Goal: Task Accomplishment & Management: Use online tool/utility

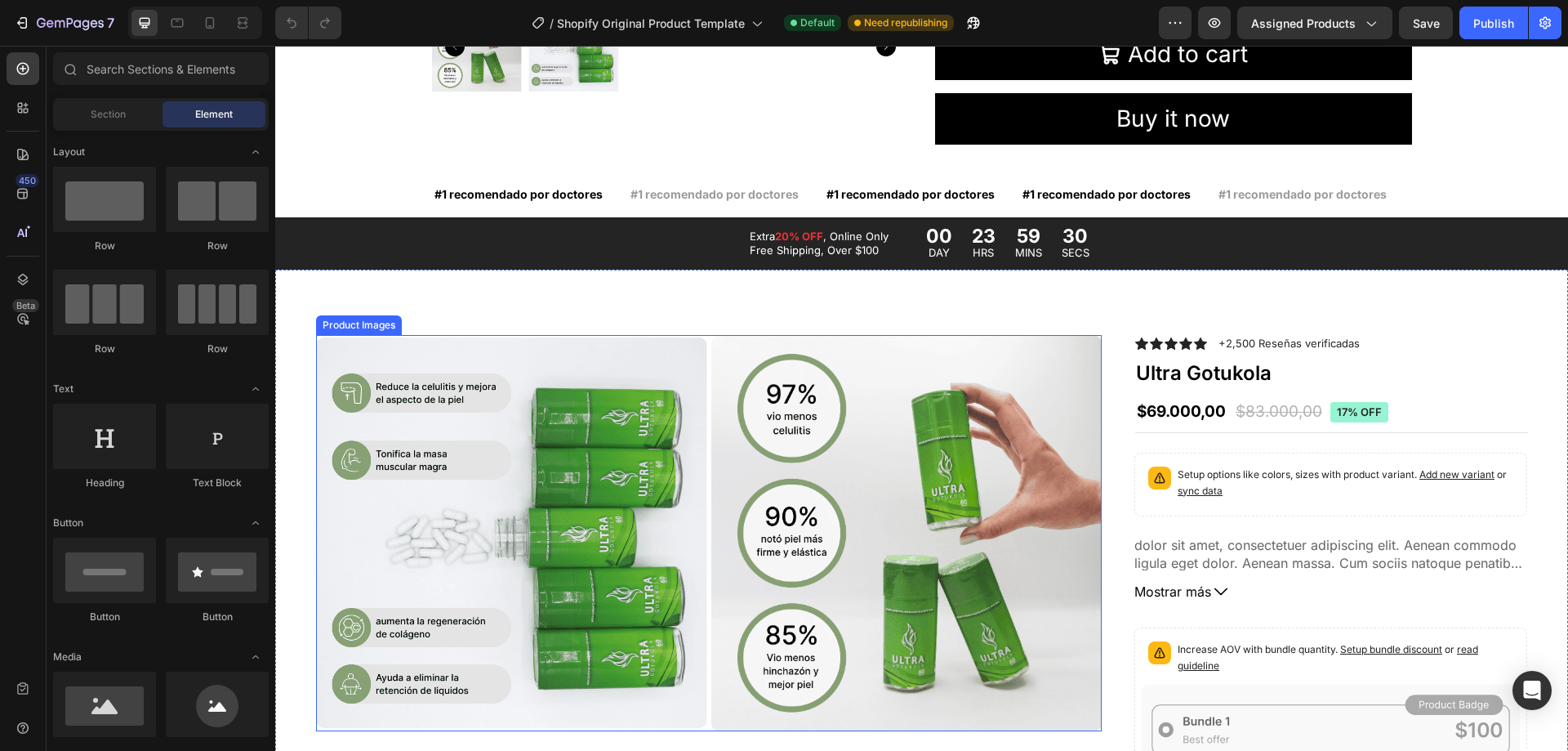
scroll to position [817, 0]
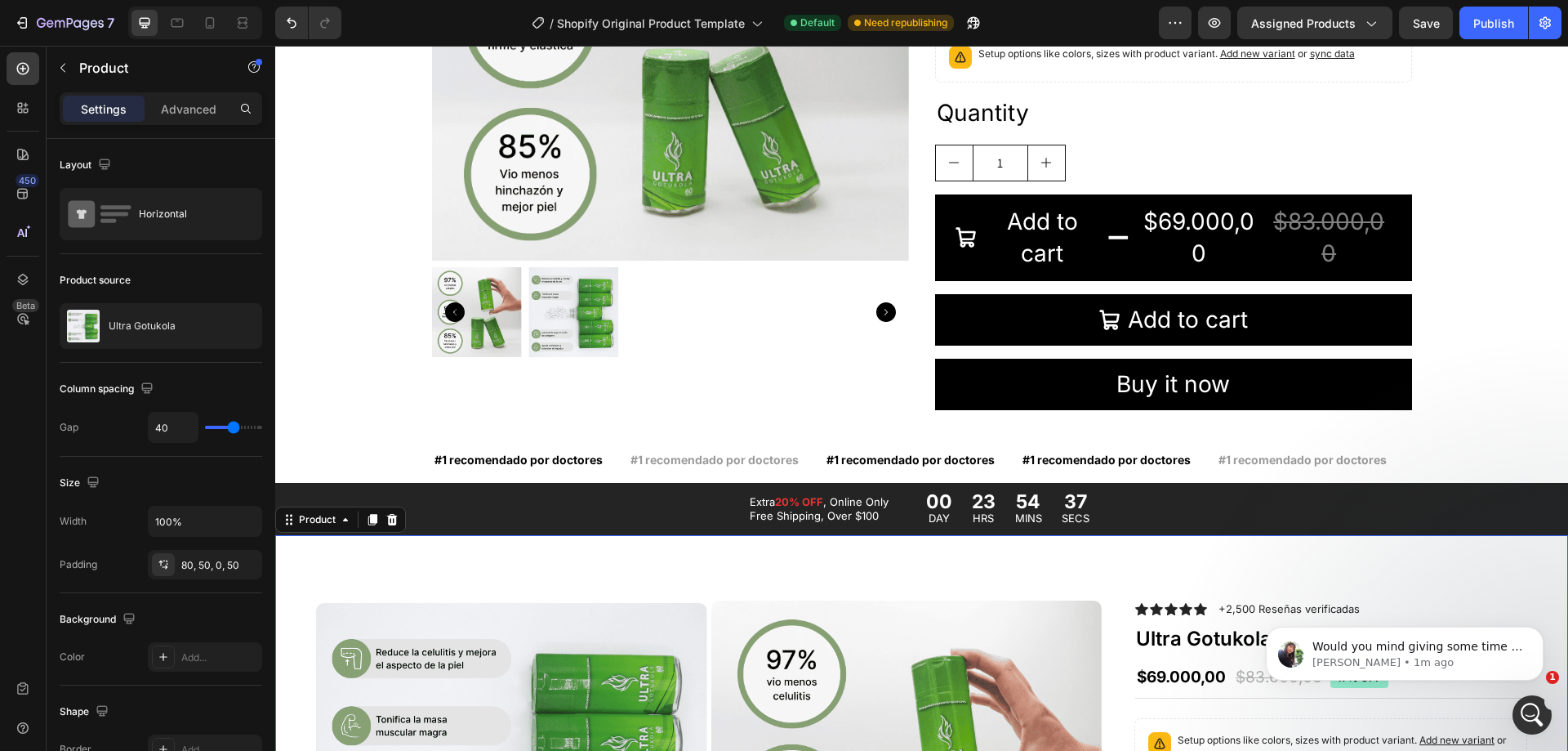
scroll to position [0, 0]
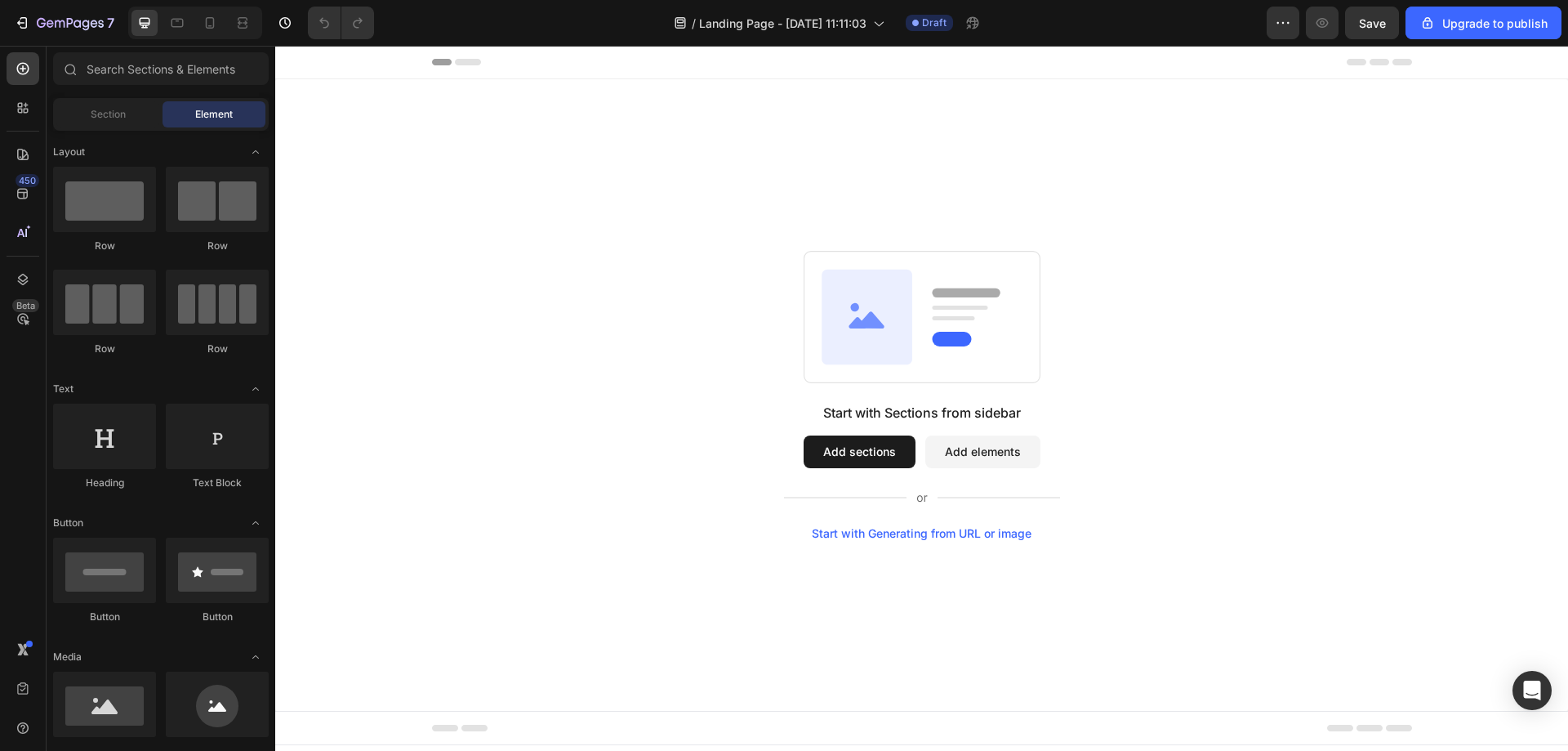
click at [784, 208] on div "Start with Sections from sidebar Add sections Add elements Start with Generatin…" at bounding box center [921, 395] width 1293 height 631
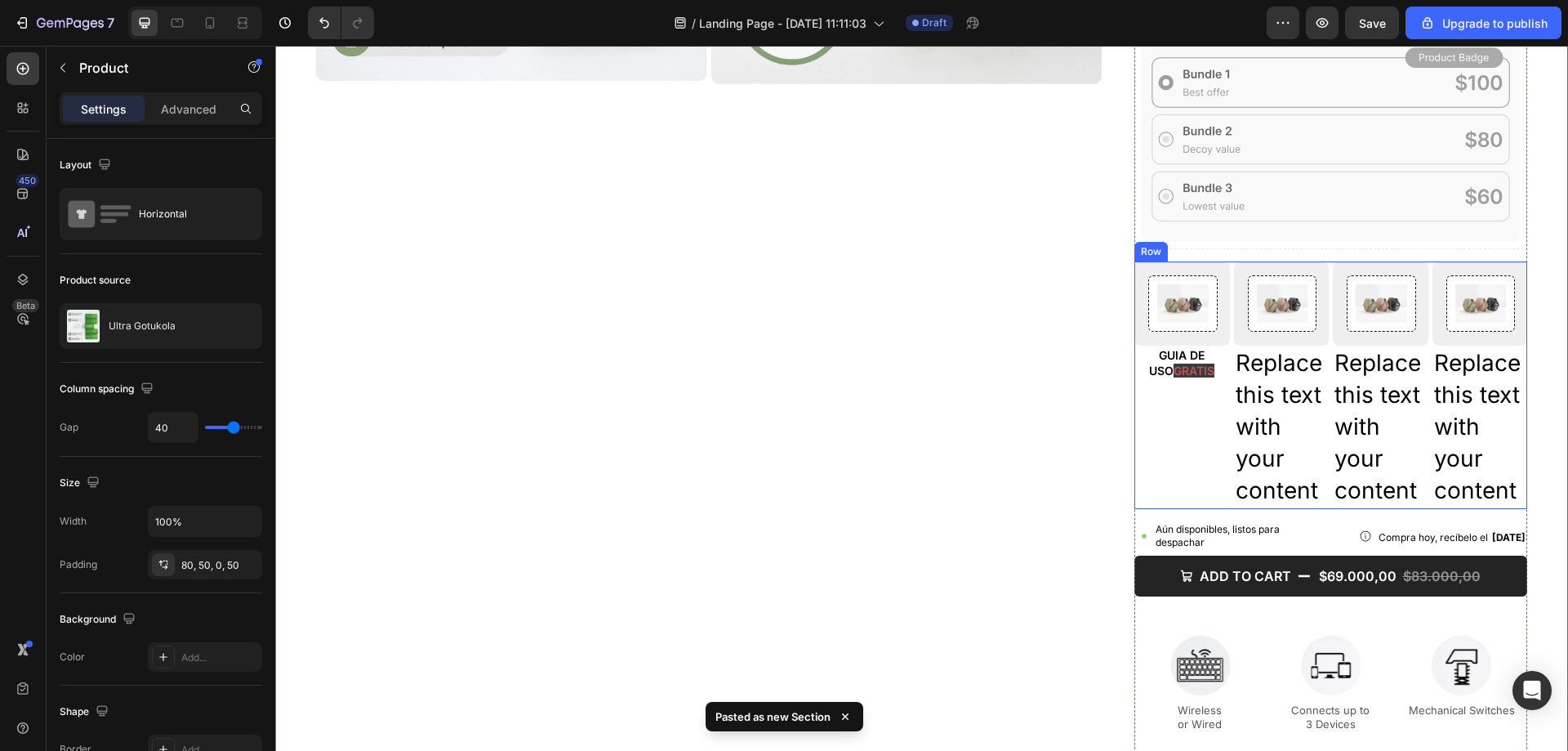
scroll to position [738, 0]
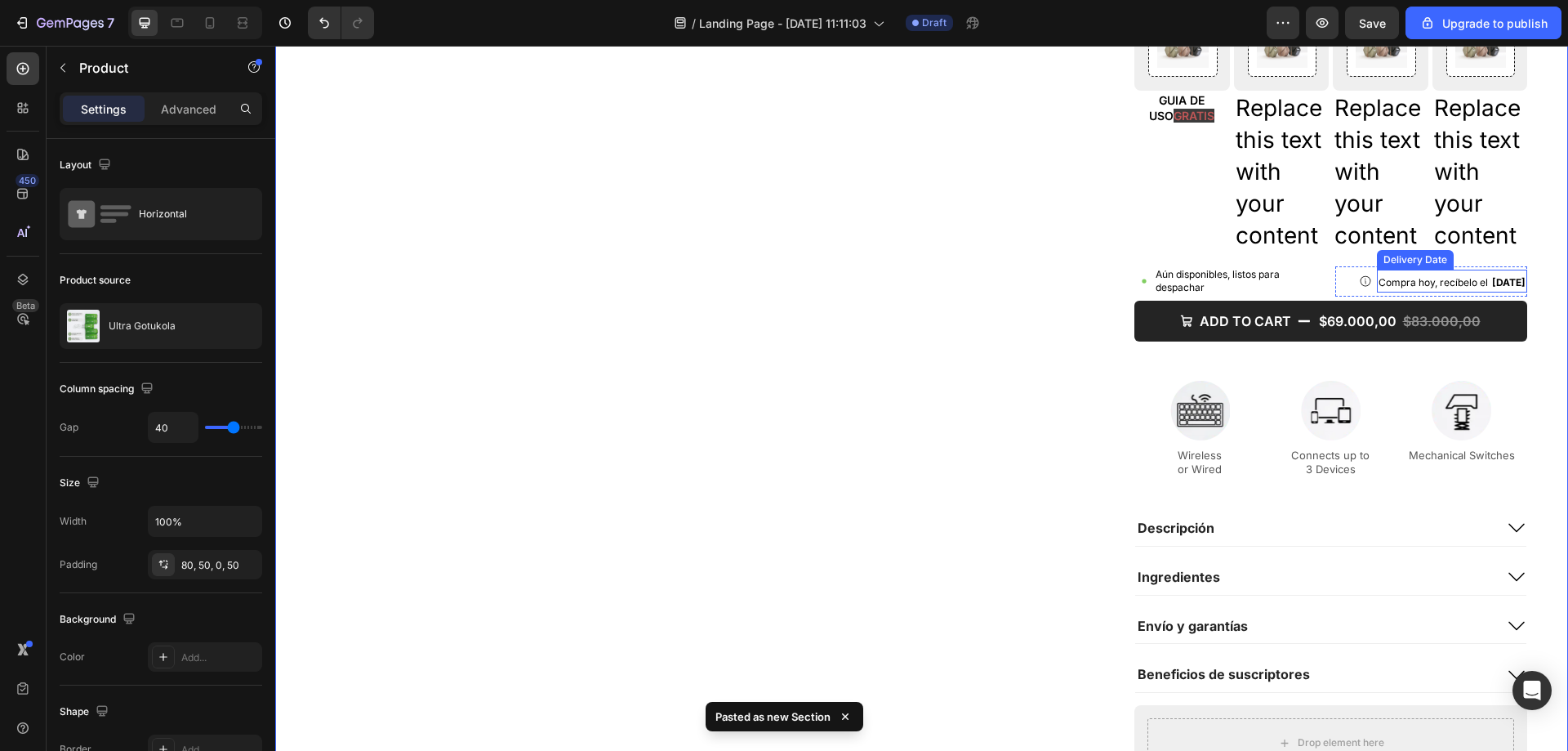
click at [1446, 276] on span "Compra hoy, recíbelo el" at bounding box center [1433, 282] width 110 height 12
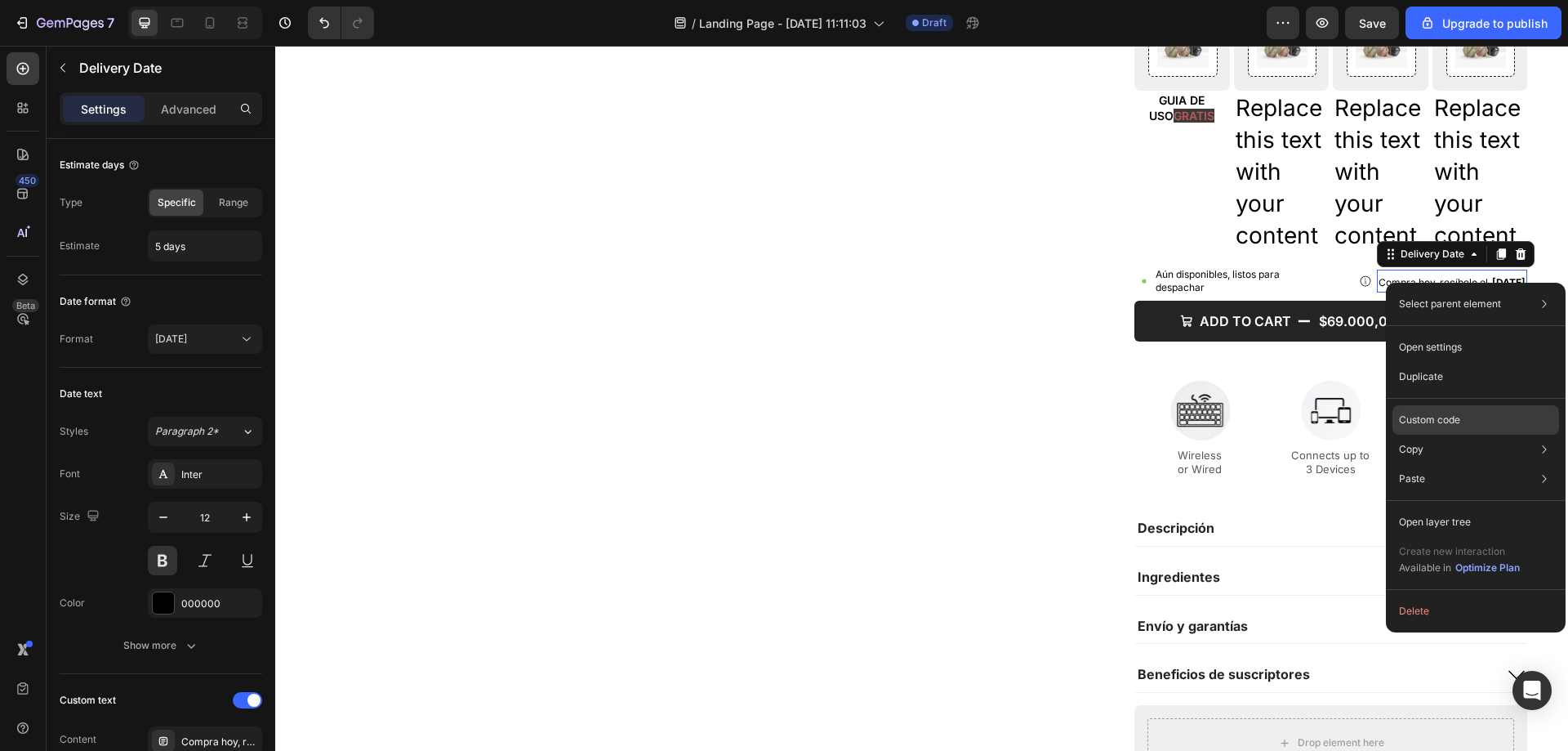
click at [1396, 464] on div "Custom code" at bounding box center [1476, 479] width 167 height 29
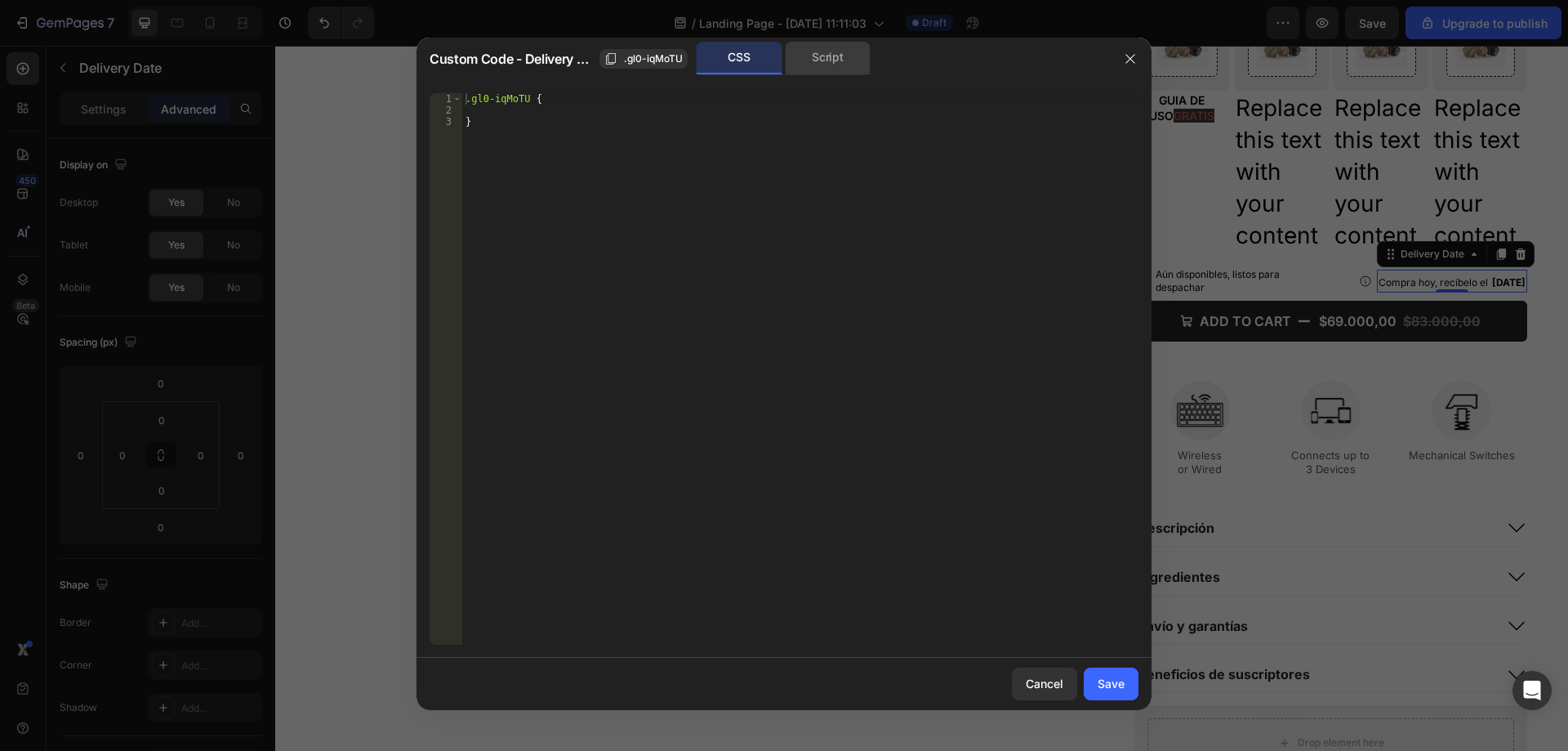
click at [820, 52] on div "Script" at bounding box center [827, 57] width 86 height 32
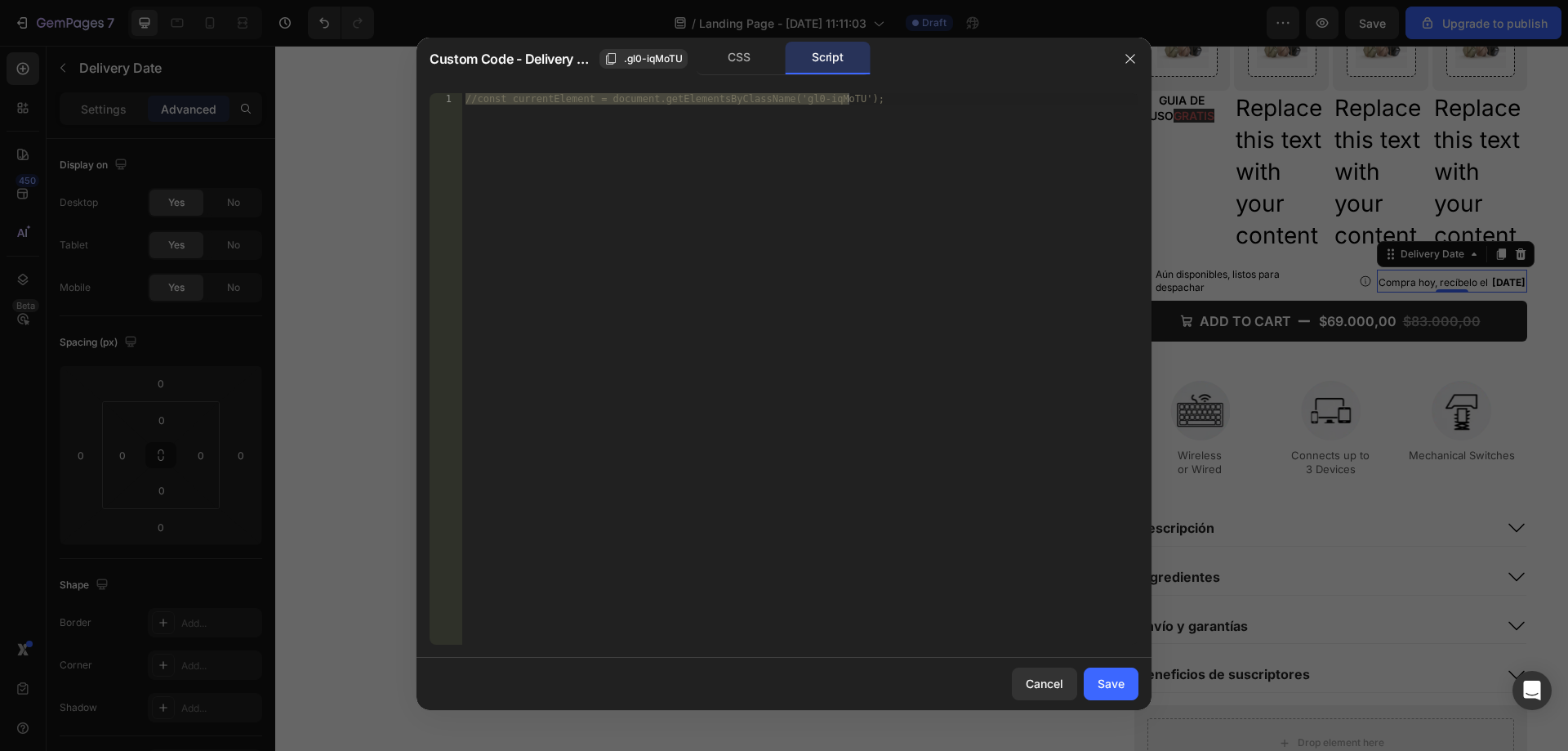
type textarea "//const currentElement = document.getElementsByClassName('gl0-iqMoTU');"
click at [738, 197] on div "//const currentElement = document.getElementsByClassName('gl0-iqMoTU');" at bounding box center [801, 369] width 676 height 552
paste textarea "});"
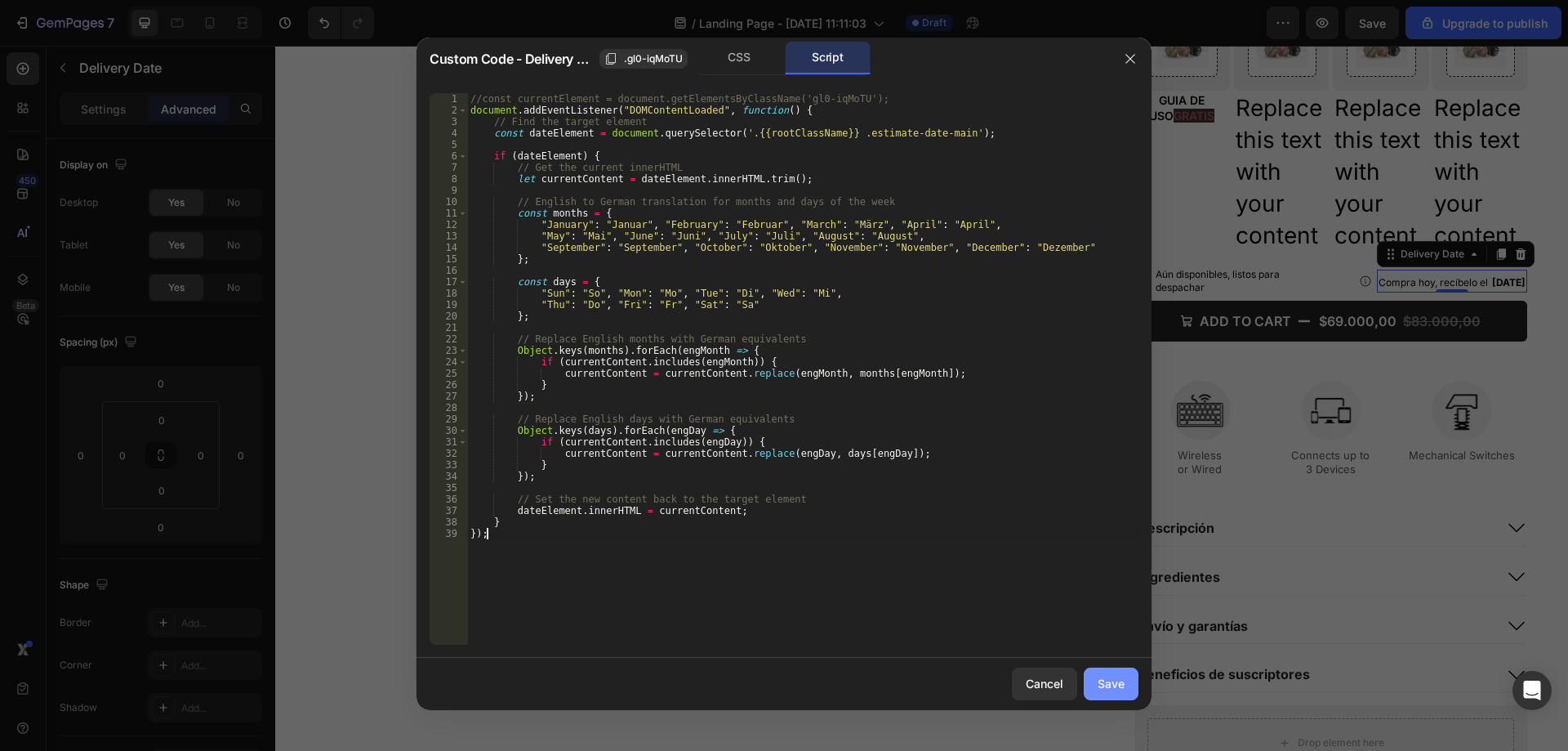
type textarea "});"
click at [1115, 690] on div "Save" at bounding box center [1111, 683] width 27 height 17
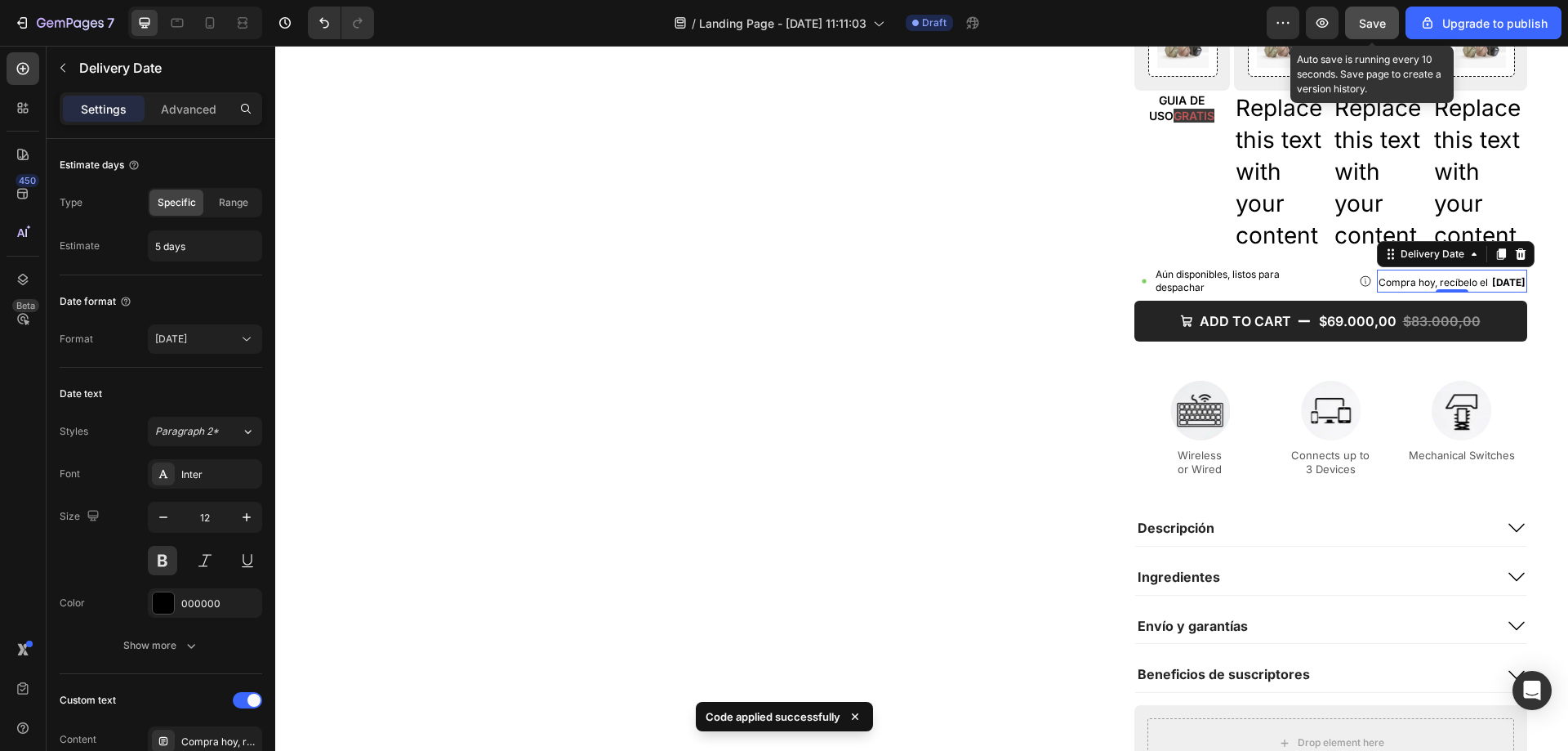
click at [1382, 18] on span "Save" at bounding box center [1373, 23] width 27 height 14
click at [1323, 25] on icon "button" at bounding box center [1323, 23] width 12 height 10
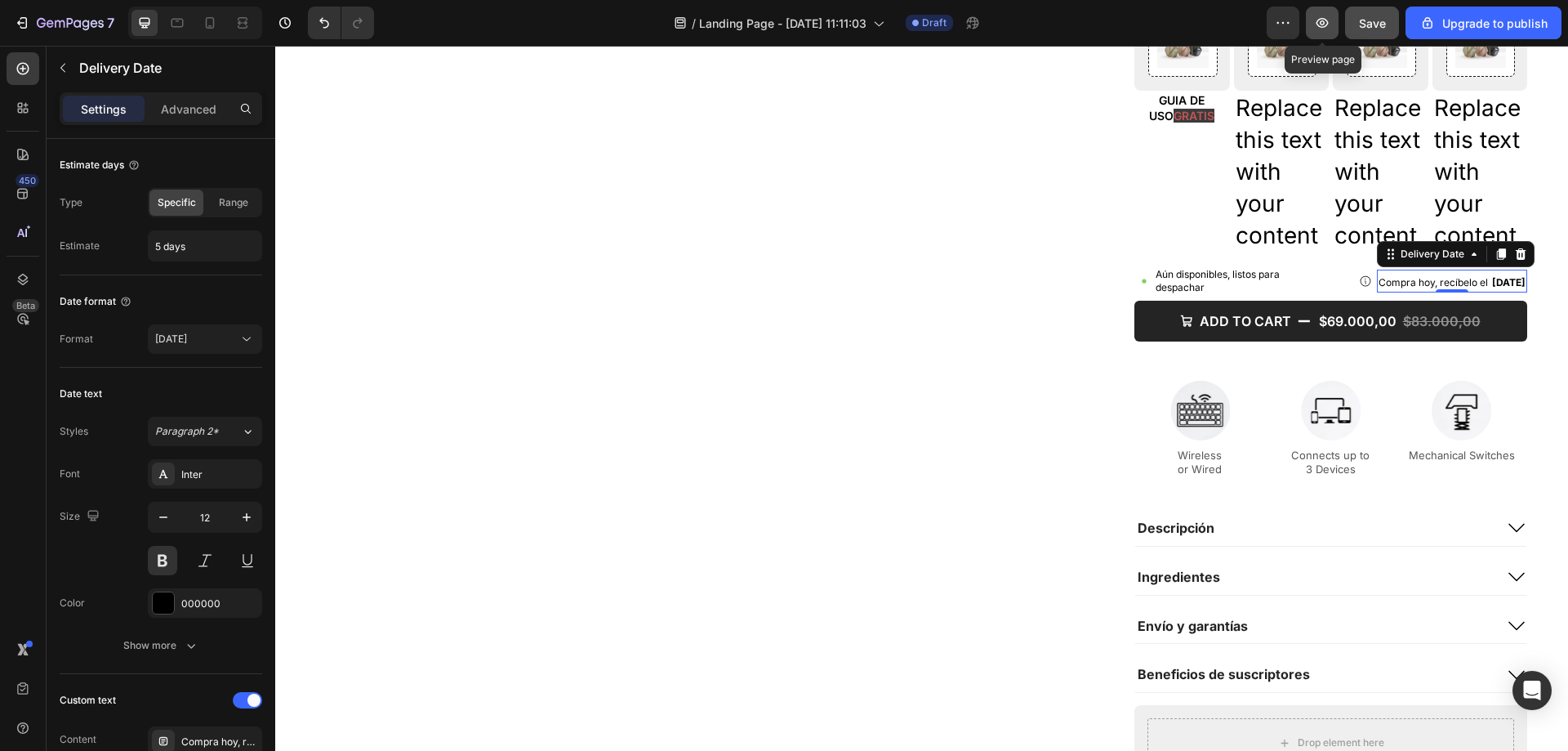
click at [1320, 23] on icon "button" at bounding box center [1323, 23] width 17 height 17
click at [1379, 286] on div "Compra hoy, recíbelo el [DATE]" at bounding box center [1452, 282] width 150 height 23
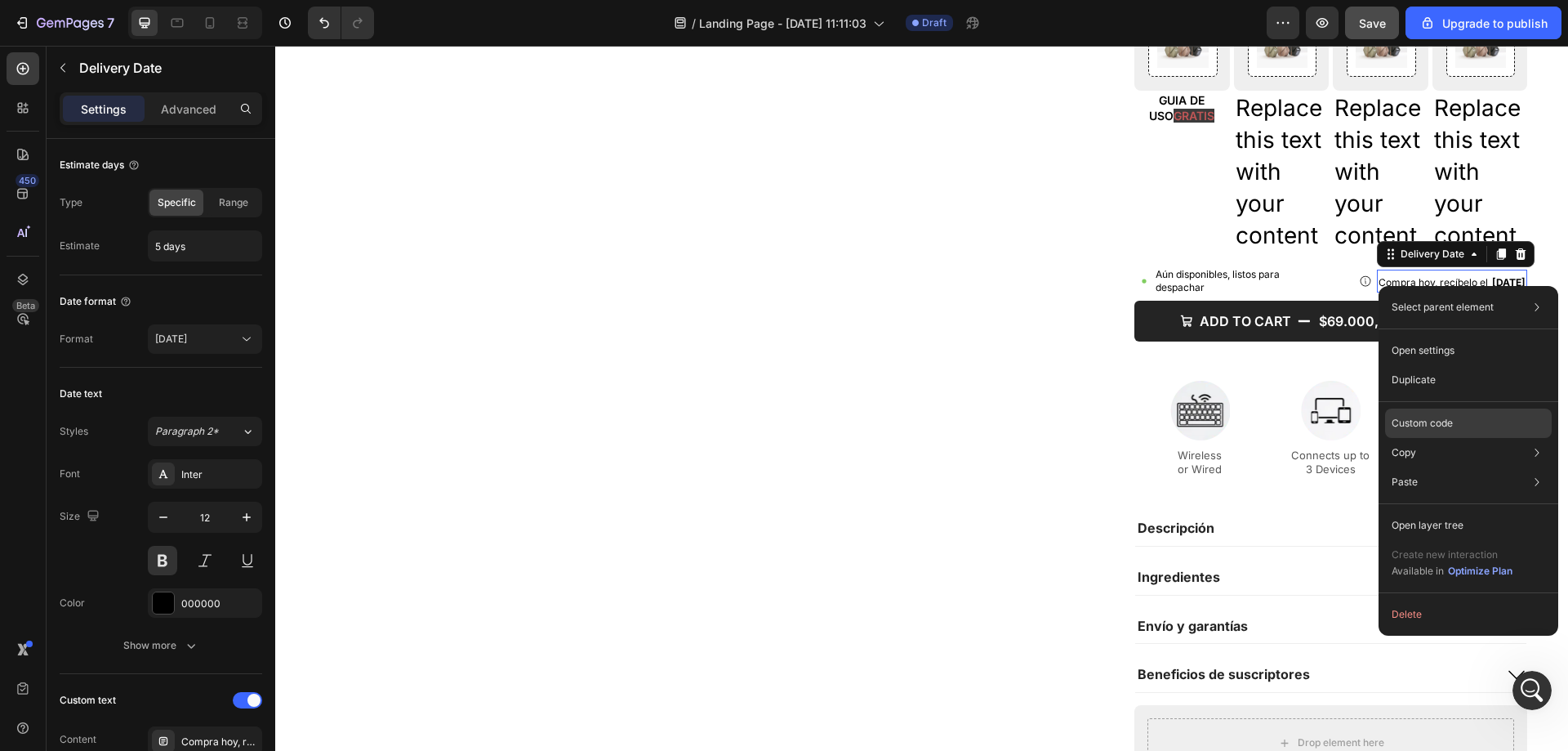
click at [1416, 418] on p "Custom code" at bounding box center [1423, 424] width 61 height 15
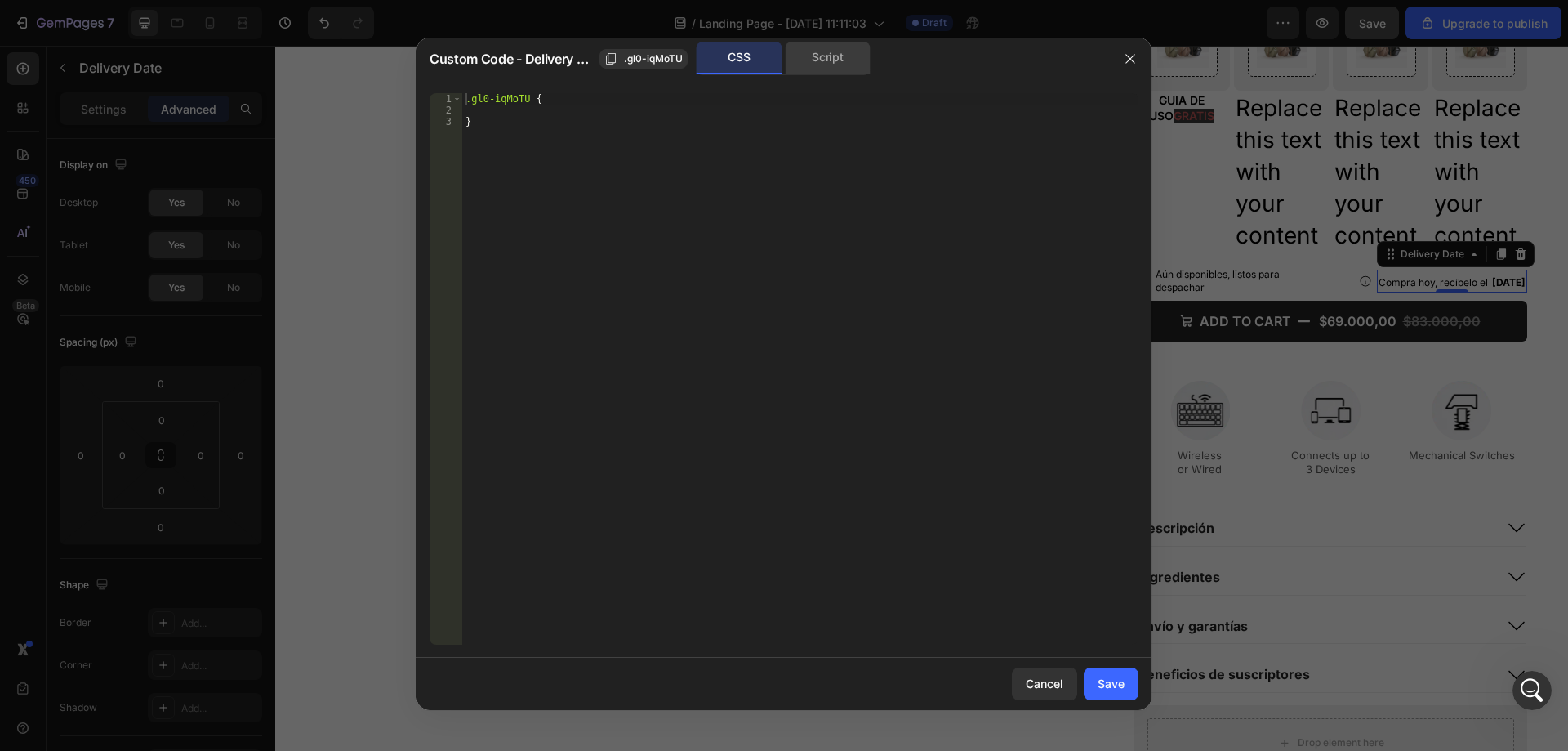
click at [846, 43] on div "Script" at bounding box center [827, 57] width 86 height 32
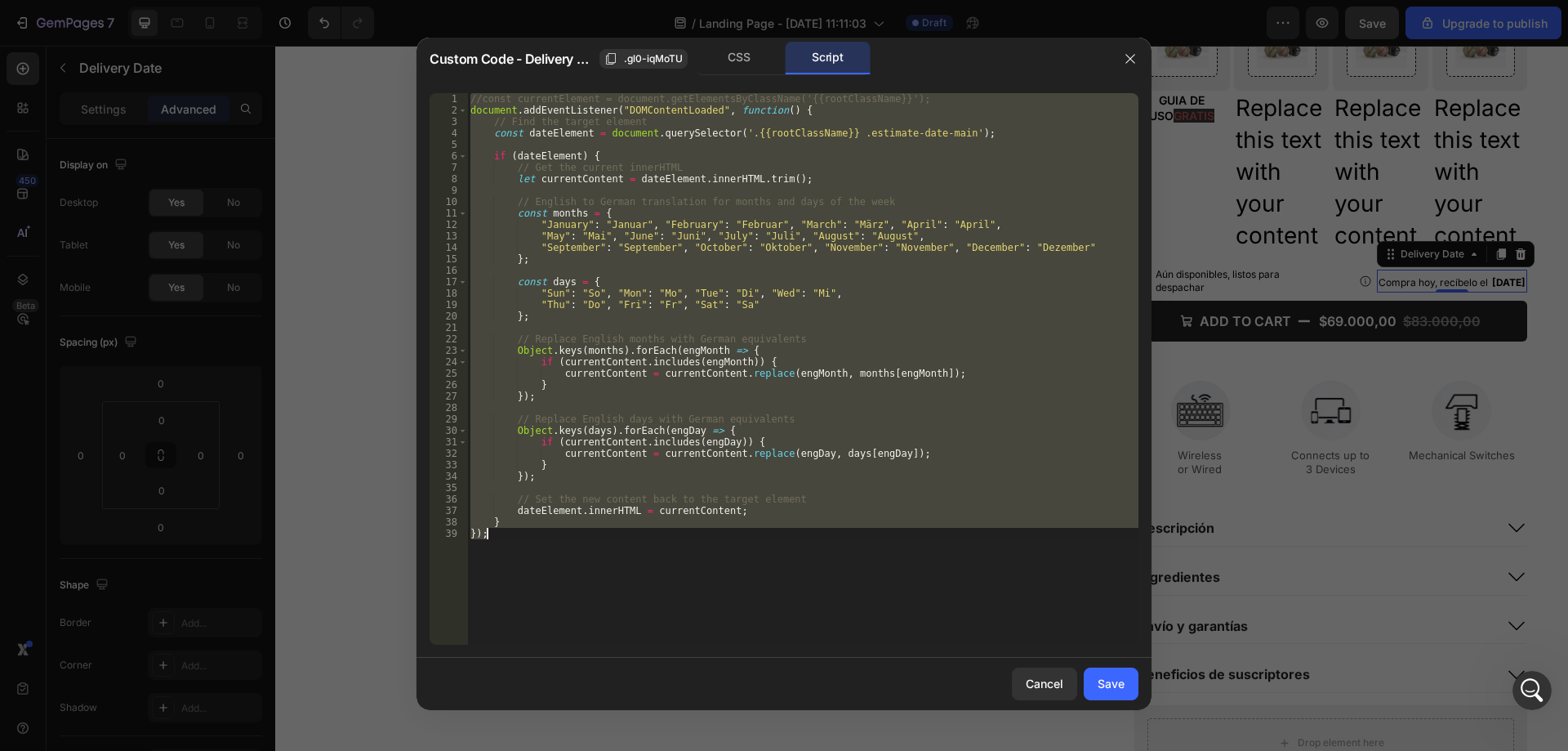
click at [551, 306] on div "//const currentElement = document.getElementsByClassName('{{rootClassName}}'); …" at bounding box center [803, 369] width 671 height 552
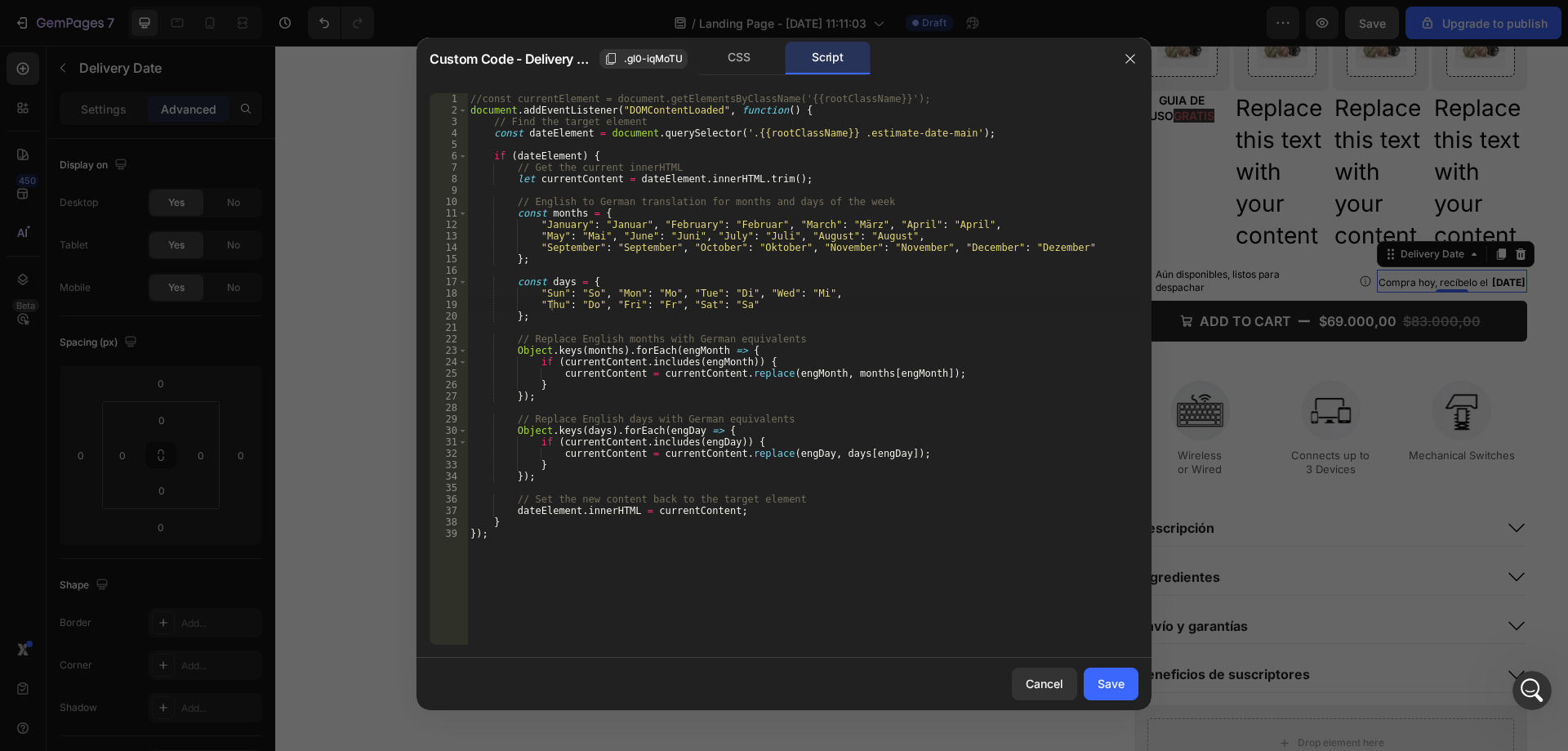
click at [554, 296] on div "//const currentElement = document.getElementsByClassName('{{rootClassName}}'); …" at bounding box center [803, 380] width 671 height 574
click at [586, 292] on div "//const currentElement = document.getElementsByClassName('{{rootClassName}}'); …" at bounding box center [803, 380] width 671 height 574
click at [628, 286] on div "//const currentElement = document.getElementsByClassName('{{rootClassName}}'); …" at bounding box center [803, 380] width 671 height 574
click at [546, 295] on div "//const currentElement = document.getElementsByClassName('{{rootClassName}}'); …" at bounding box center [803, 380] width 671 height 574
click at [657, 295] on div "//const currentElement = document.getElementsByClassName('{{rootClassName}}'); …" at bounding box center [803, 380] width 671 height 574
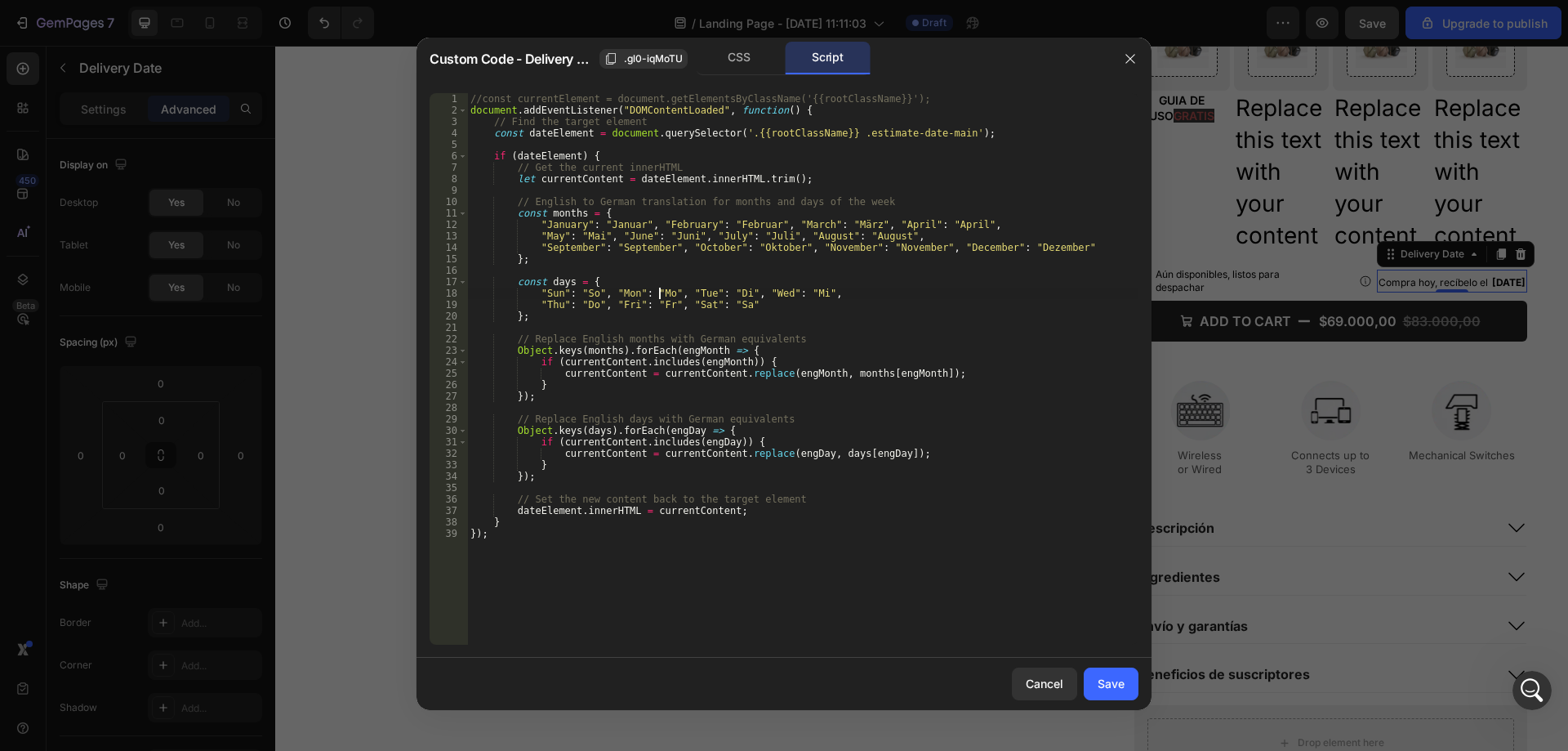
click at [552, 294] on div "//const currentElement = document.getElementsByClassName('{{rootClassName}}'); …" at bounding box center [803, 380] width 671 height 574
click at [614, 295] on div "//const currentElement = document.getElementsByClassName('{{rootClassName}}'); …" at bounding box center [803, 380] width 671 height 574
click at [654, 295] on div "//const currentElement = document.getElementsByClassName('{{rootClassName}}'); …" at bounding box center [803, 380] width 671 height 574
click at [654, 292] on div "//const currentElement = document.getElementsByClassName('{{rootClassName}}'); …" at bounding box center [803, 380] width 671 height 574
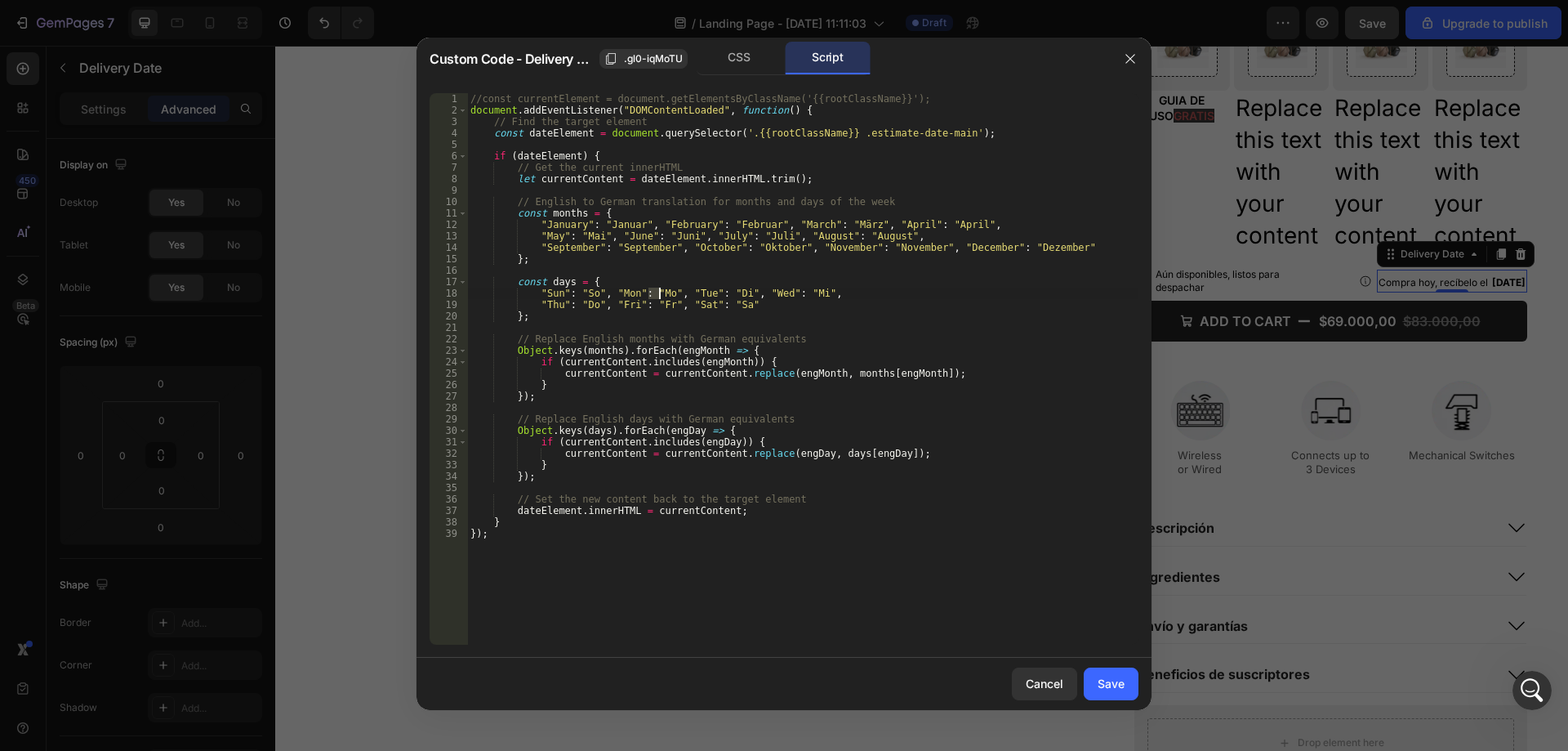
paste textarea "lunes"
click at [650, 292] on div "//const currentElement = document.getElementsByClassName('{{rootClassName}}'); …" at bounding box center [803, 380] width 671 height 574
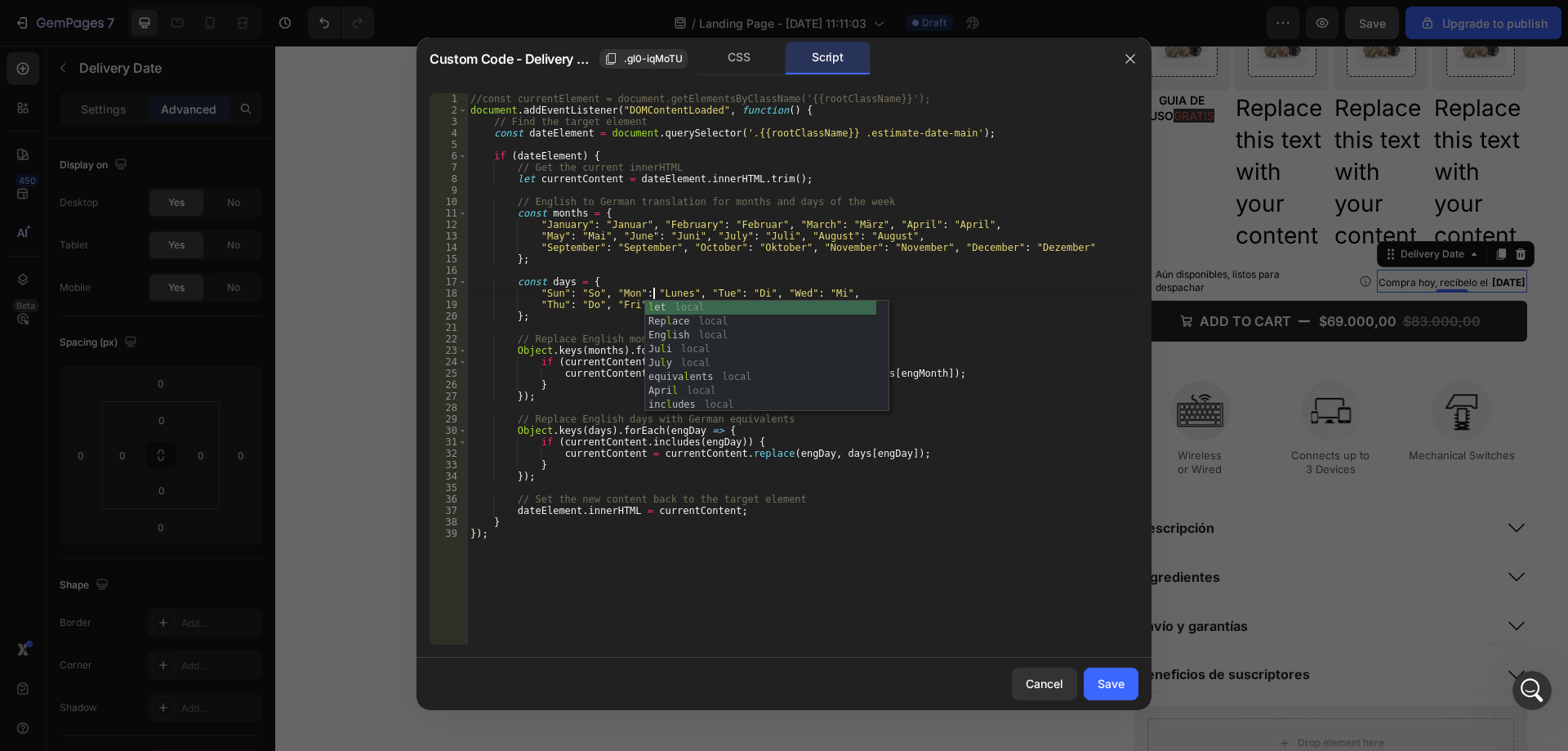
scroll to position [0, 15]
click at [659, 293] on div "//const currentElement = document.getElementsByClassName('{{rootClassName}}'); …" at bounding box center [803, 380] width 671 height 574
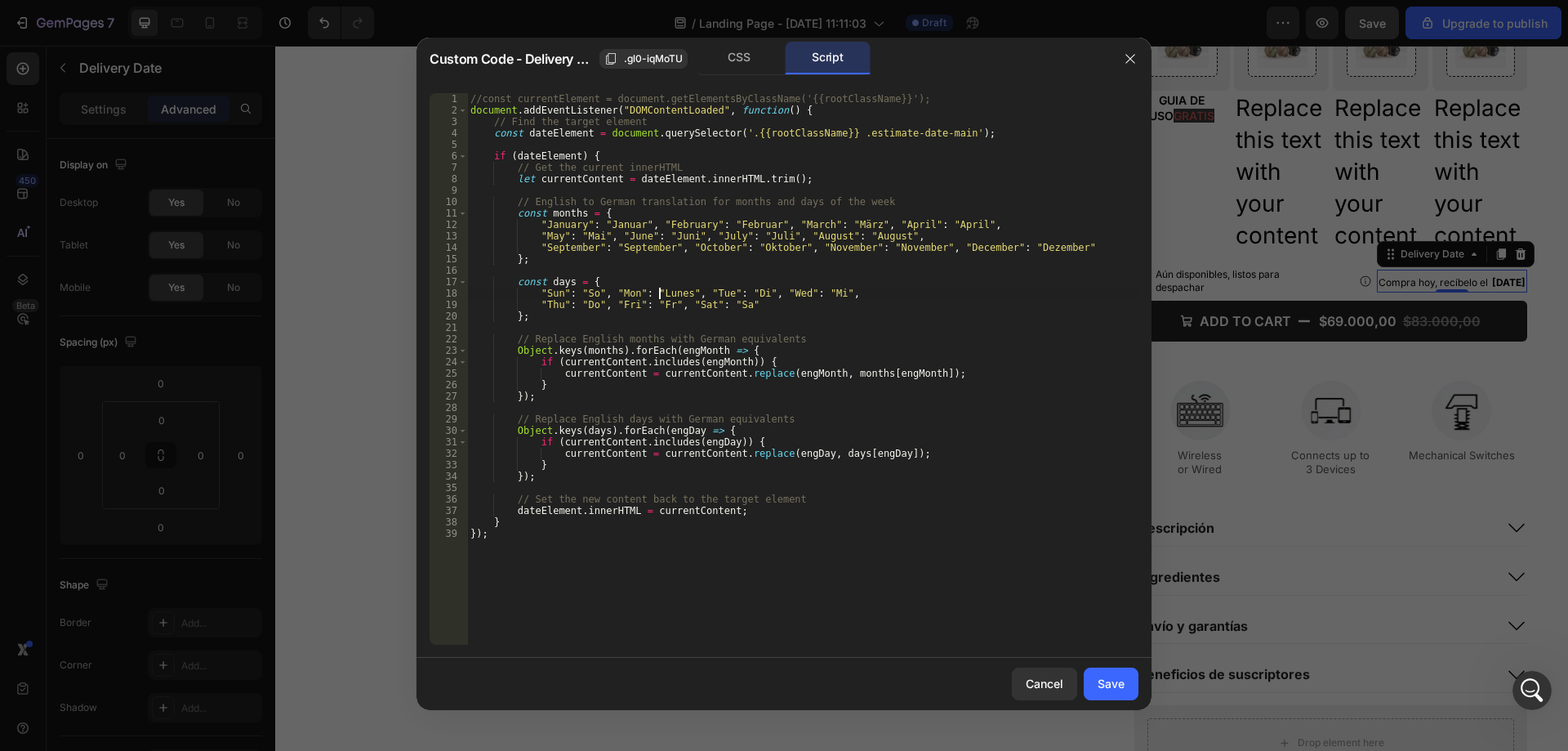
click at [659, 293] on div "//const currentElement = document.getElementsByClassName('{{rootClassName}}'); …" at bounding box center [803, 380] width 671 height 574
paste textarea
click at [723, 293] on div "//const currentElement = document.getElementsByClassName('{{rootClassName}}'); …" at bounding box center [803, 380] width 671 height 574
paste textarea "Ma"
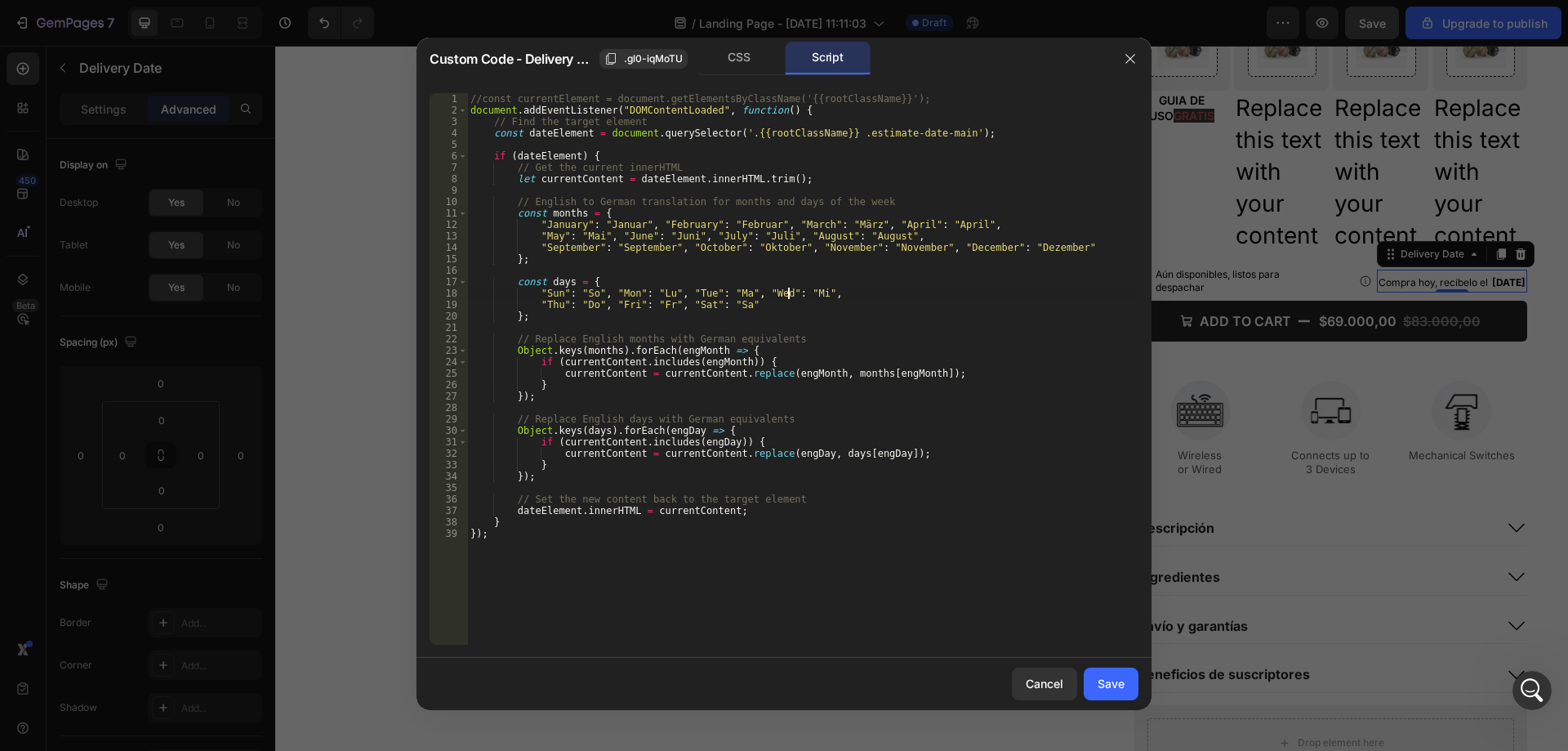
click at [791, 294] on div "//const currentElement = document.getElementsByClassName('{{rootClassName}}'); …" at bounding box center [803, 380] width 671 height 574
click at [580, 307] on div "//const currentElement = document.getElementsByClassName('{{rootClassName}}'); …" at bounding box center [803, 380] width 671 height 574
paste textarea "Ju"
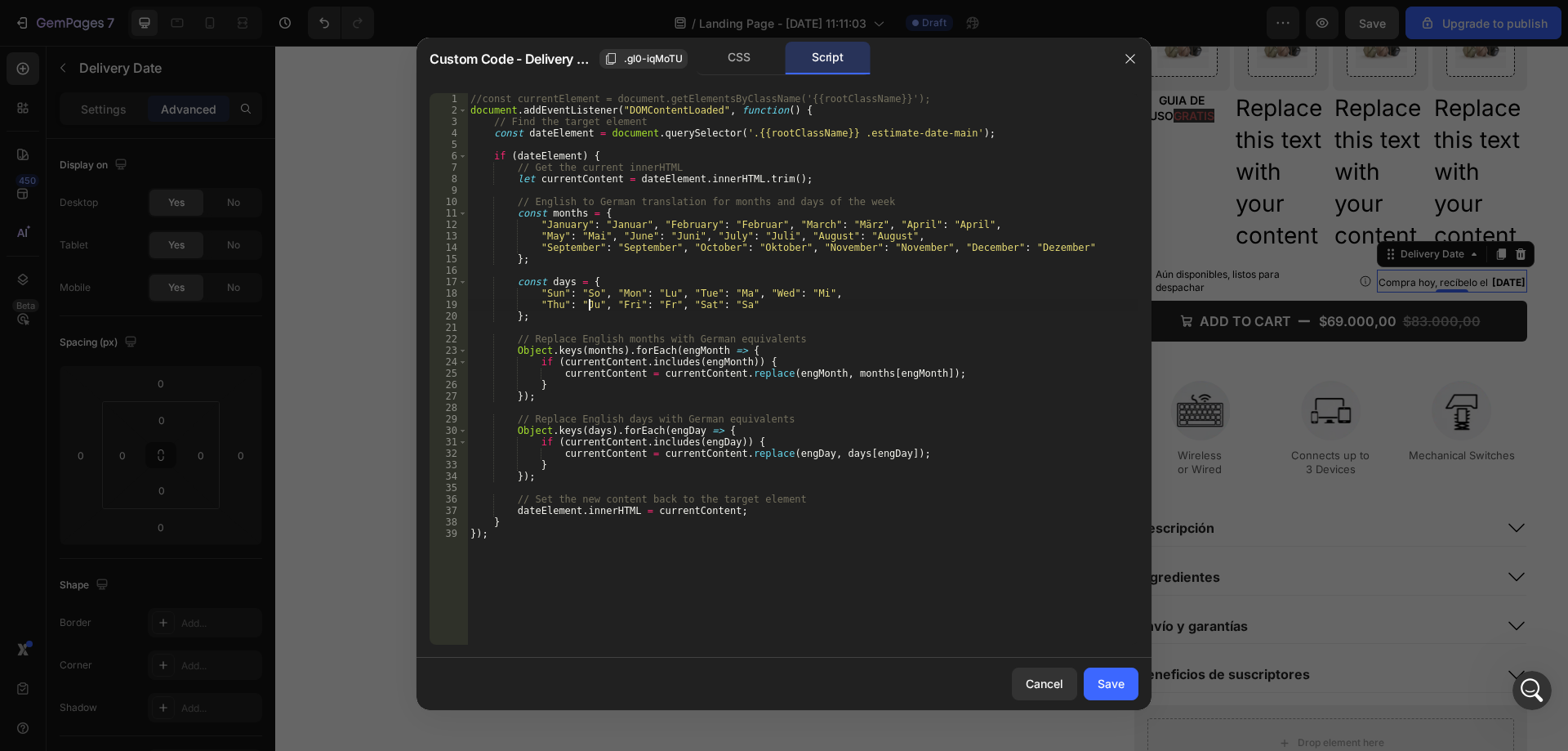
click at [650, 303] on div "//const currentElement = document.getElementsByClassName('{{rootClassName}}'); …" at bounding box center [803, 380] width 671 height 574
paste textarea "Vi"
drag, startPoint x: 729, startPoint y: 307, endPoint x: 721, endPoint y: 306, distance: 8.1
click at [721, 306] on div "//const currentElement = document.getElementsByClassName('{{rootClassName}}'); …" at bounding box center [803, 380] width 671 height 574
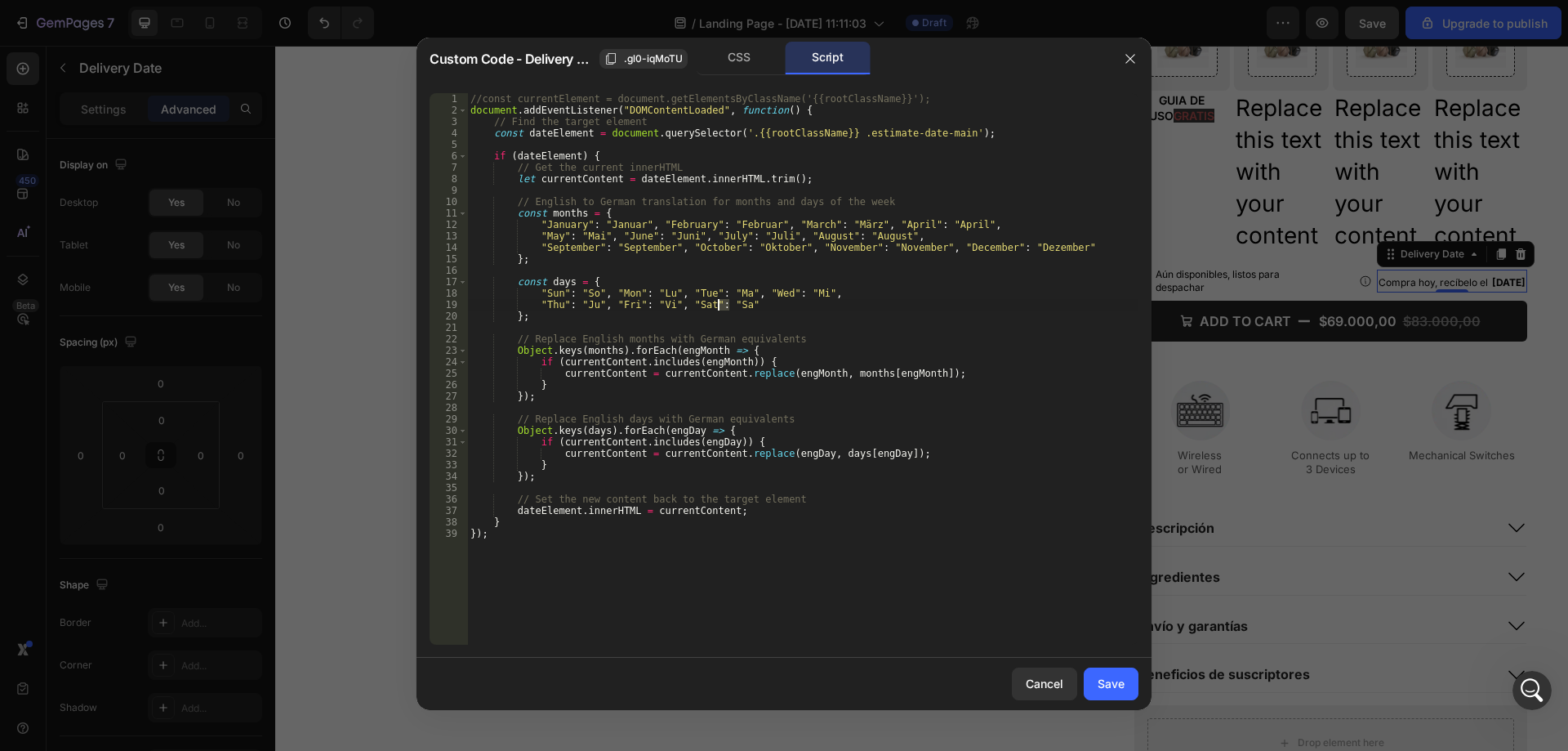
paste textarea "á"
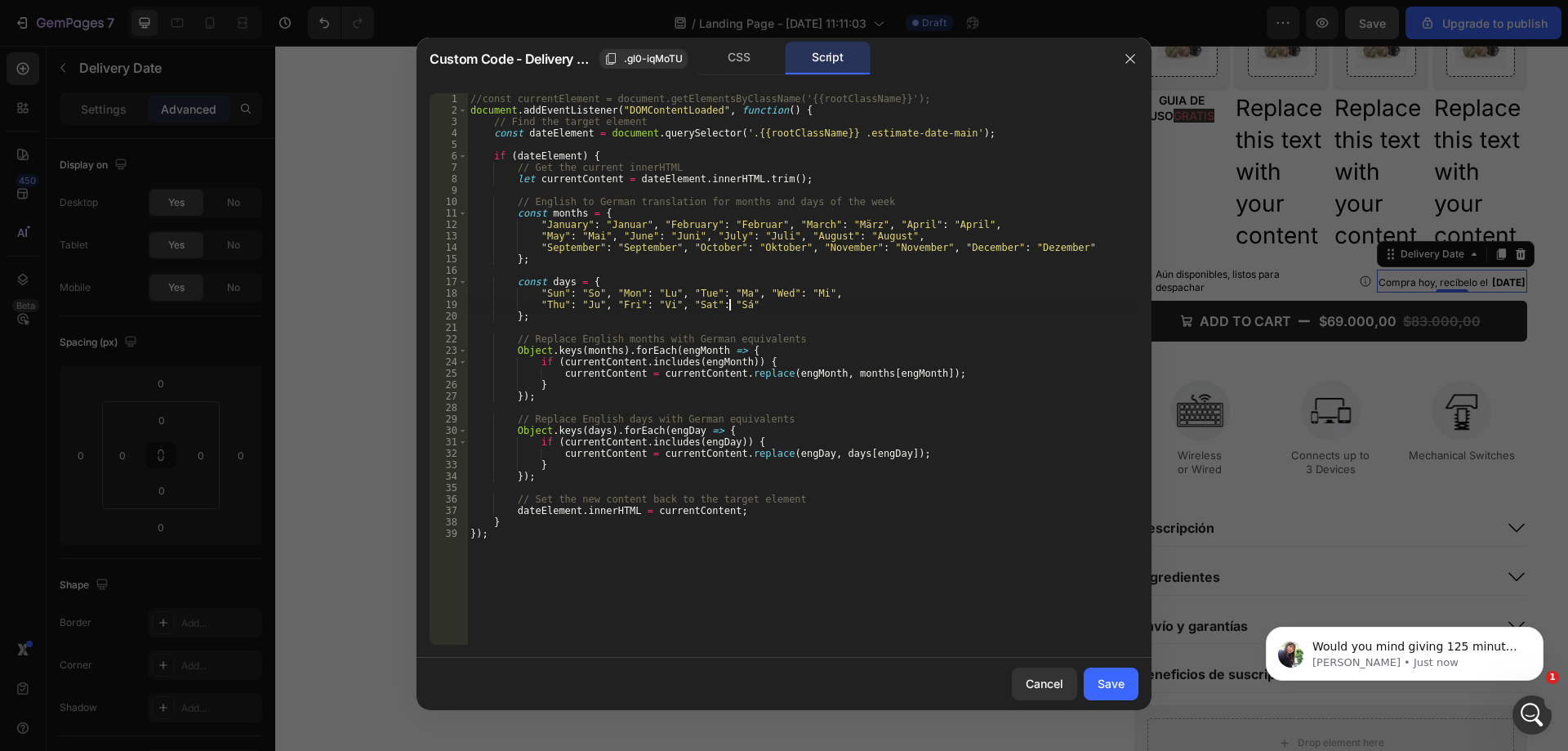
scroll to position [0, 0]
click at [580, 294] on div "//const currentElement = document.getElementsByClassName('{{rootClassName}}'); …" at bounding box center [803, 380] width 671 height 574
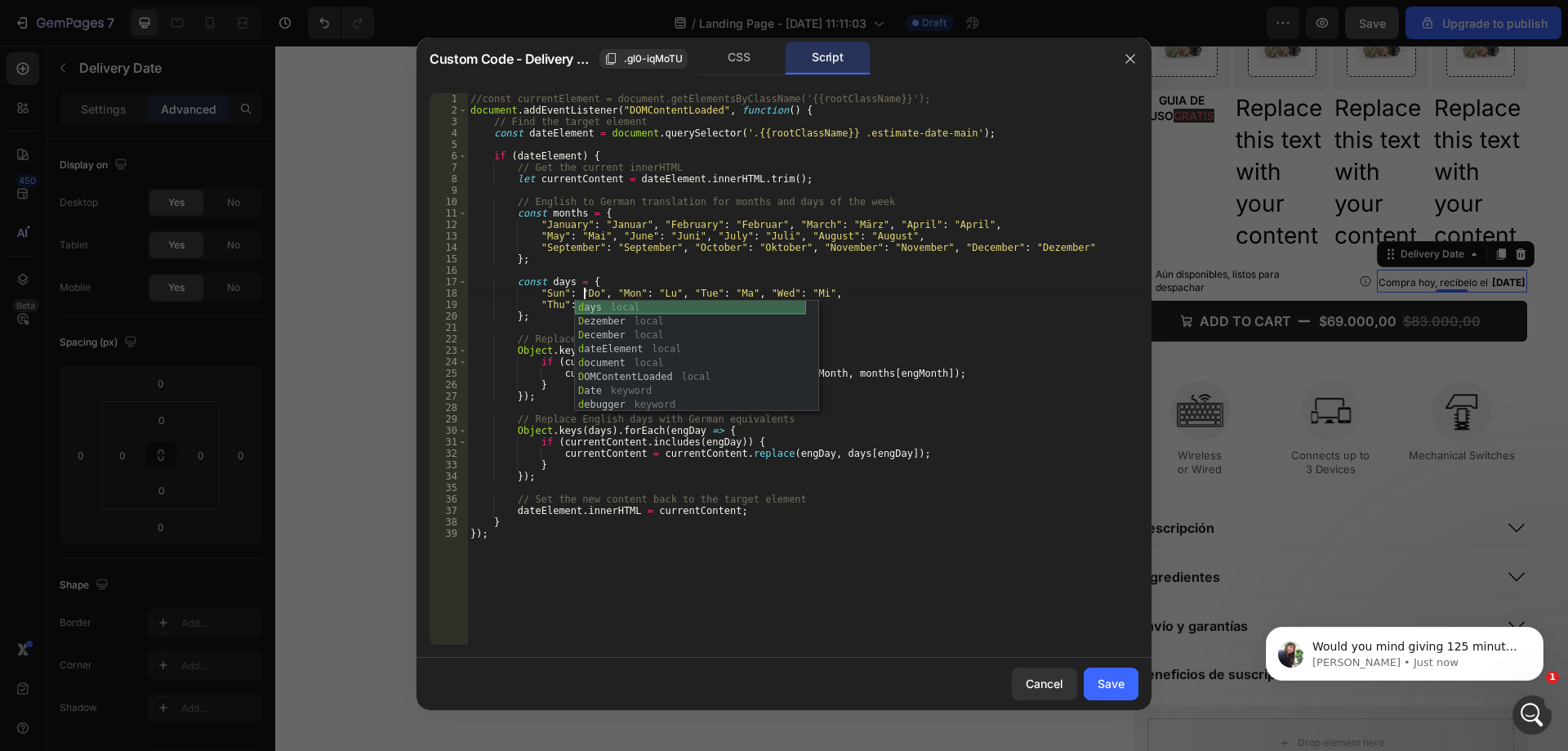
scroll to position [0, 10]
click at [958, 295] on div "//const currentElement = document.getElementsByClassName('{{rootClassName}}'); …" at bounding box center [803, 380] width 671 height 574
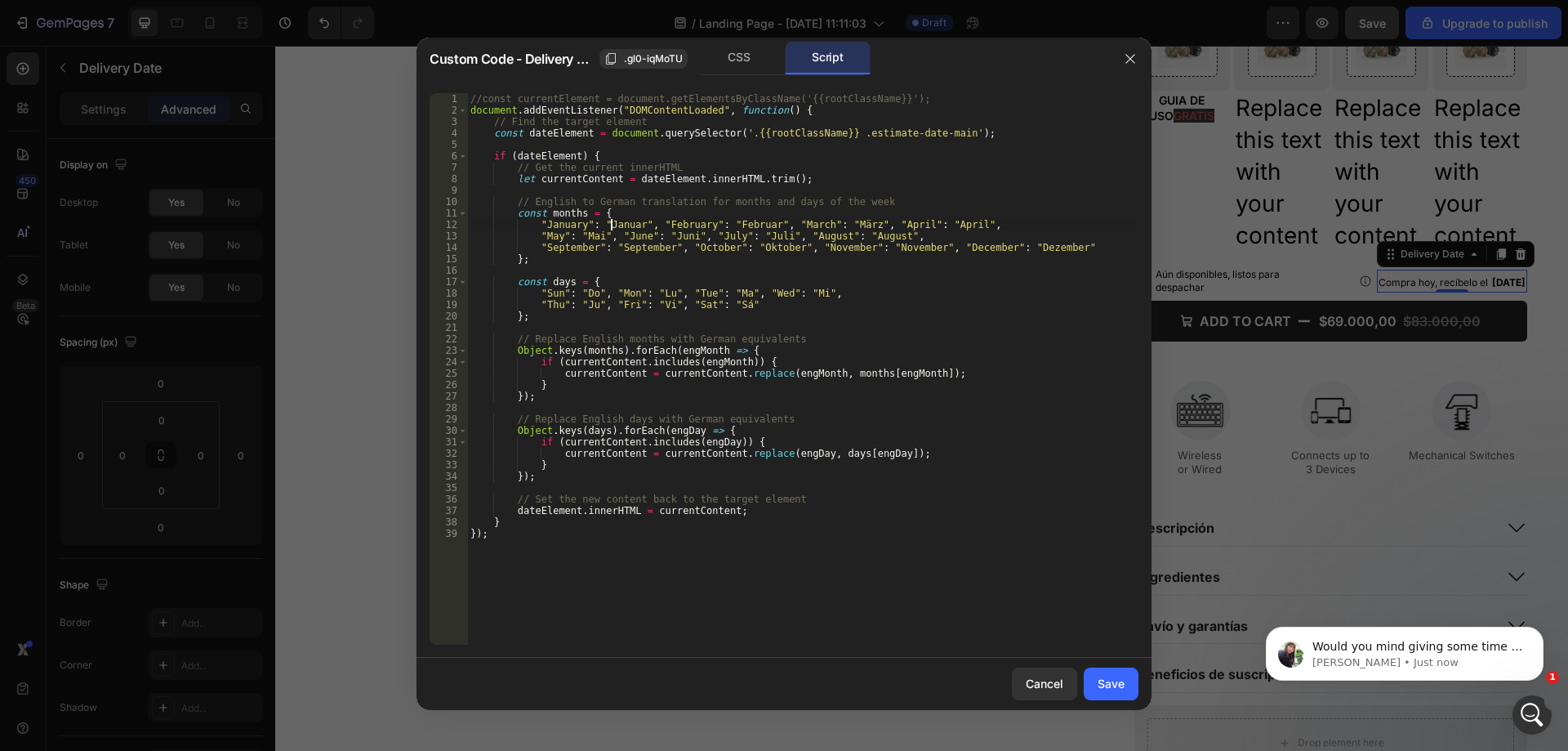
click at [610, 228] on div "//const currentElement = document.getElementsByClassName('{{rootClassName}}'); …" at bounding box center [803, 380] width 671 height 574
paste textarea "enero"
click at [610, 222] on div "//const currentElement = document.getElementsByClassName('{{rootClassName}}'); …" at bounding box center [803, 380] width 671 height 574
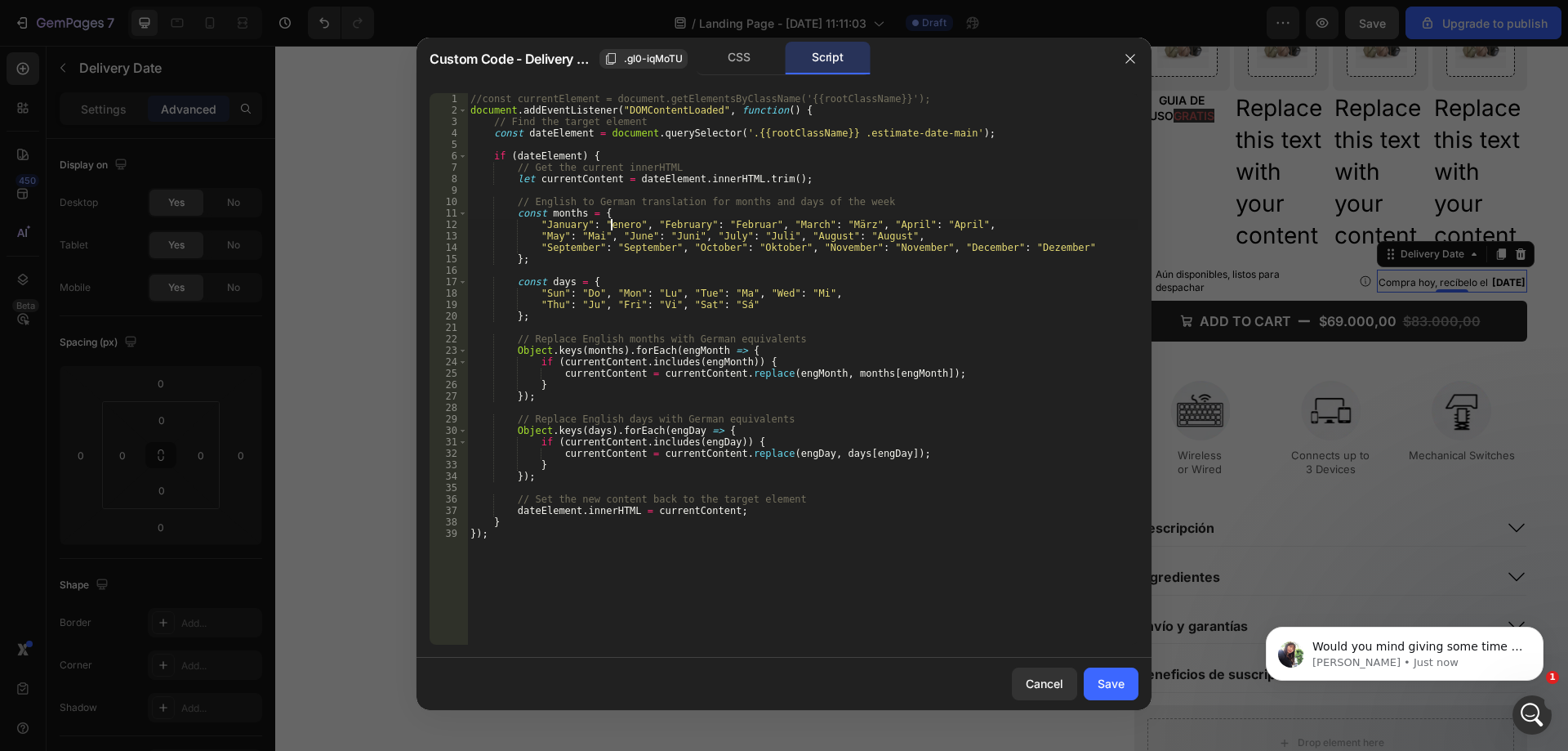
paste textarea "Ene"
click at [727, 224] on div "//const currentElement = document.getElementsByClassName('{{rootClassName}}'); …" at bounding box center [803, 380] width 671 height 574
drag, startPoint x: 727, startPoint y: 224, endPoint x: 735, endPoint y: 220, distance: 8.9
click at [728, 224] on div "//const currentElement = document.getElementsByClassName('{{rootClassName}}'); …" at bounding box center [803, 380] width 671 height 574
paste textarea
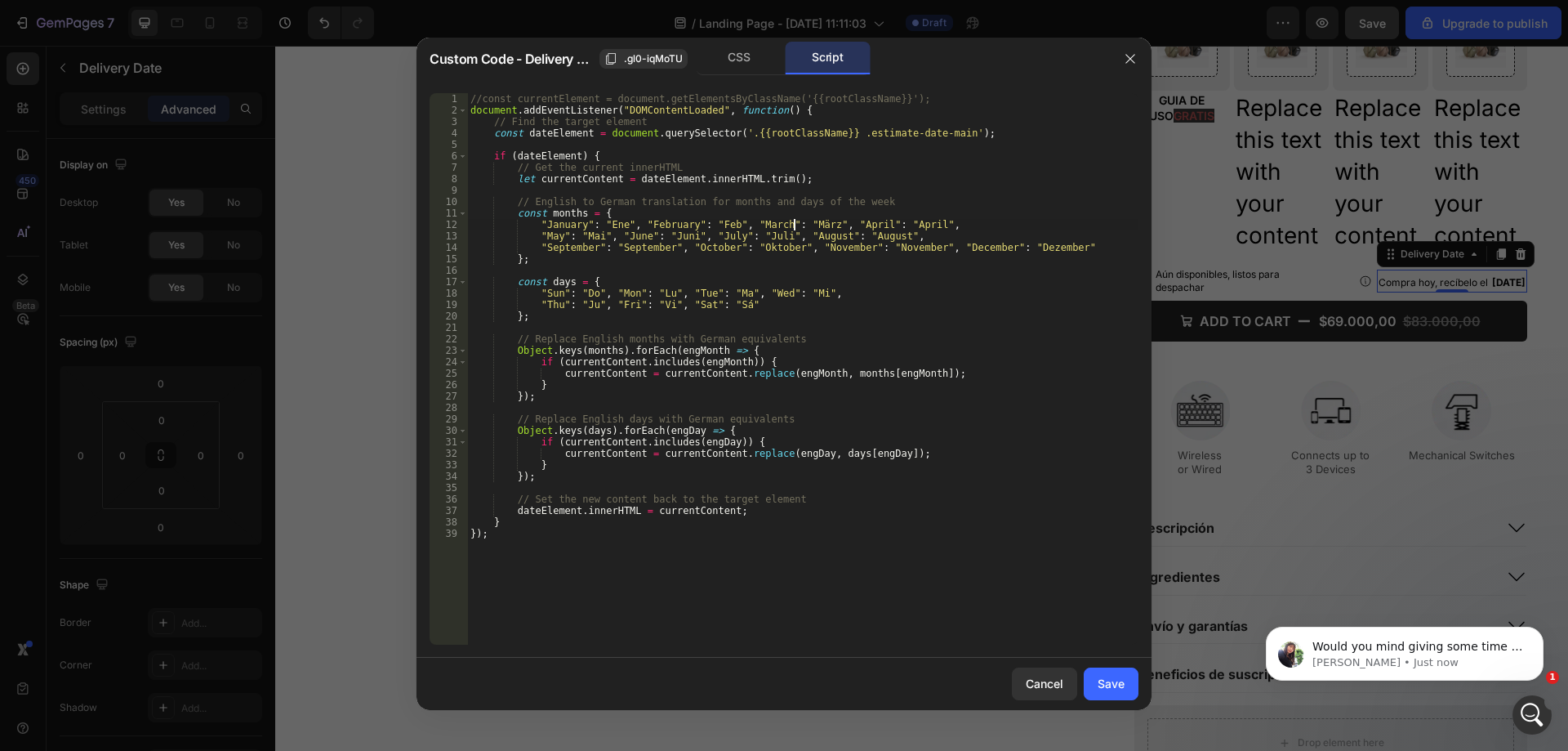
click at [793, 223] on div "//const currentElement = document.getElementsByClassName('{{rootClassName}}'); …" at bounding box center [803, 380] width 671 height 574
paste textarea "ar"
click at [875, 222] on div "//const currentElement = document.getElementsByClassName('{{rootClassName}}'); …" at bounding box center [803, 380] width 671 height 574
click at [875, 223] on div "//const currentElement = document.getElementsByClassName('{{rootClassName}}'); …" at bounding box center [803, 380] width 671 height 574
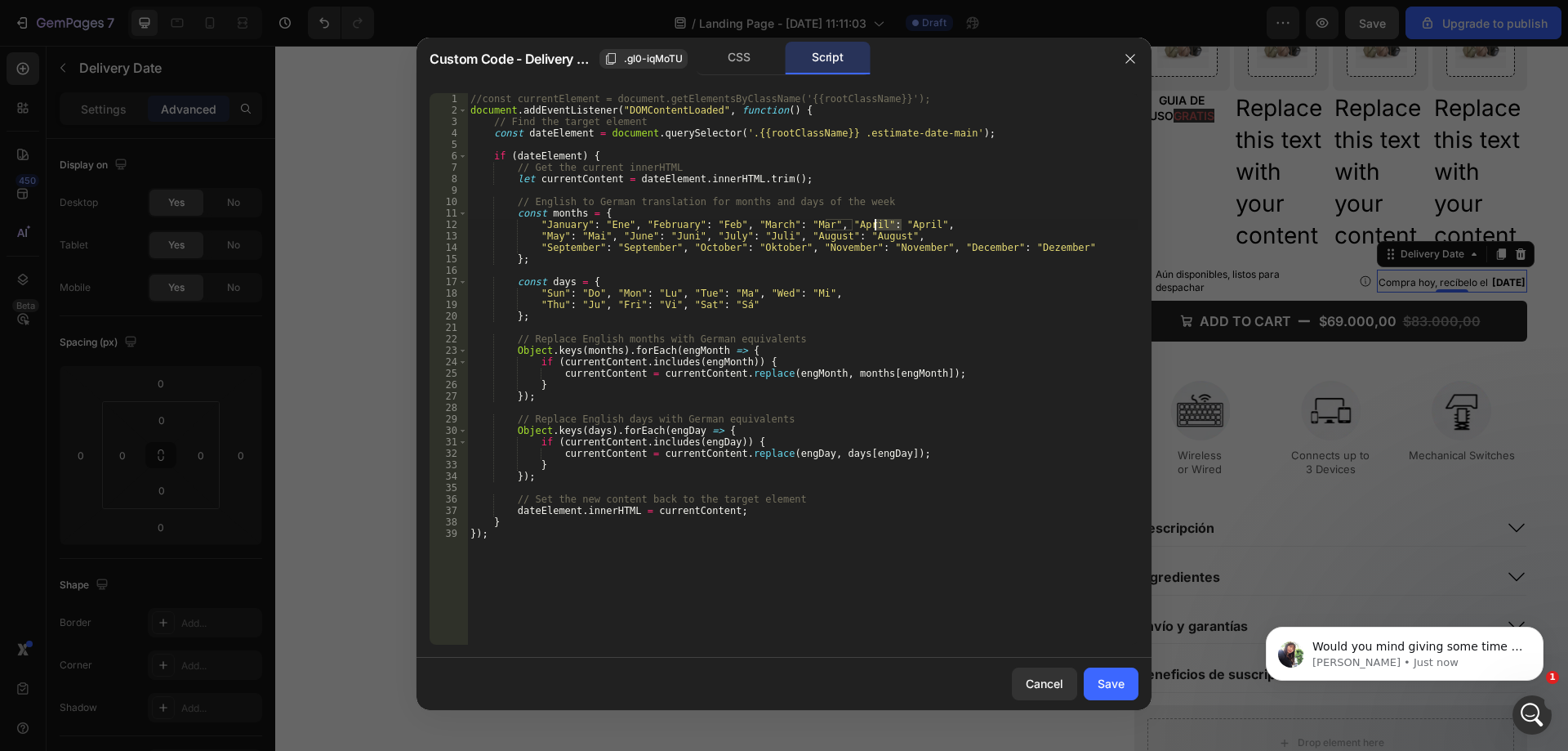
paste textarea "br"
click at [587, 233] on div "//const currentElement = document.getElementsByClassName('{{rootClassName}}'); …" at bounding box center [803, 380] width 671 height 574
paste textarea "y"
click at [674, 237] on div "//const currentElement = document.getElementsByClassName('{{rootClassName}}'); …" at bounding box center [803, 380] width 671 height 574
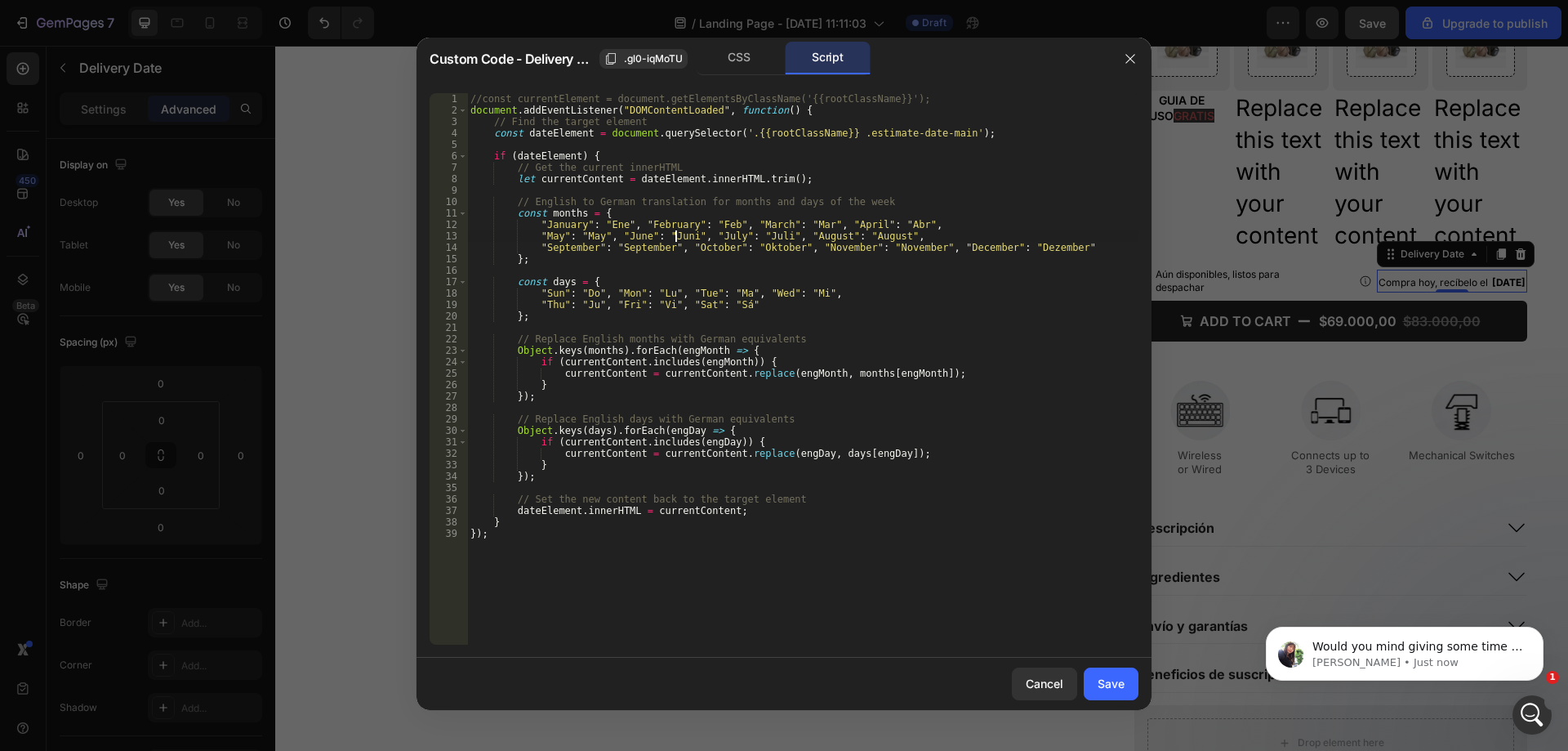
click at [674, 237] on div "//const currentElement = document.getElementsByClassName('{{rootClassName}}'); …" at bounding box center [803, 380] width 671 height 574
paste textarea
click at [758, 238] on div "//const currentElement = document.getElementsByClassName('{{rootClassName}}'); …" at bounding box center [803, 380] width 671 height 574
click at [752, 235] on div "//const currentElement = document.getElementsByClassName('{{rootClassName}}'); …" at bounding box center [803, 380] width 671 height 574
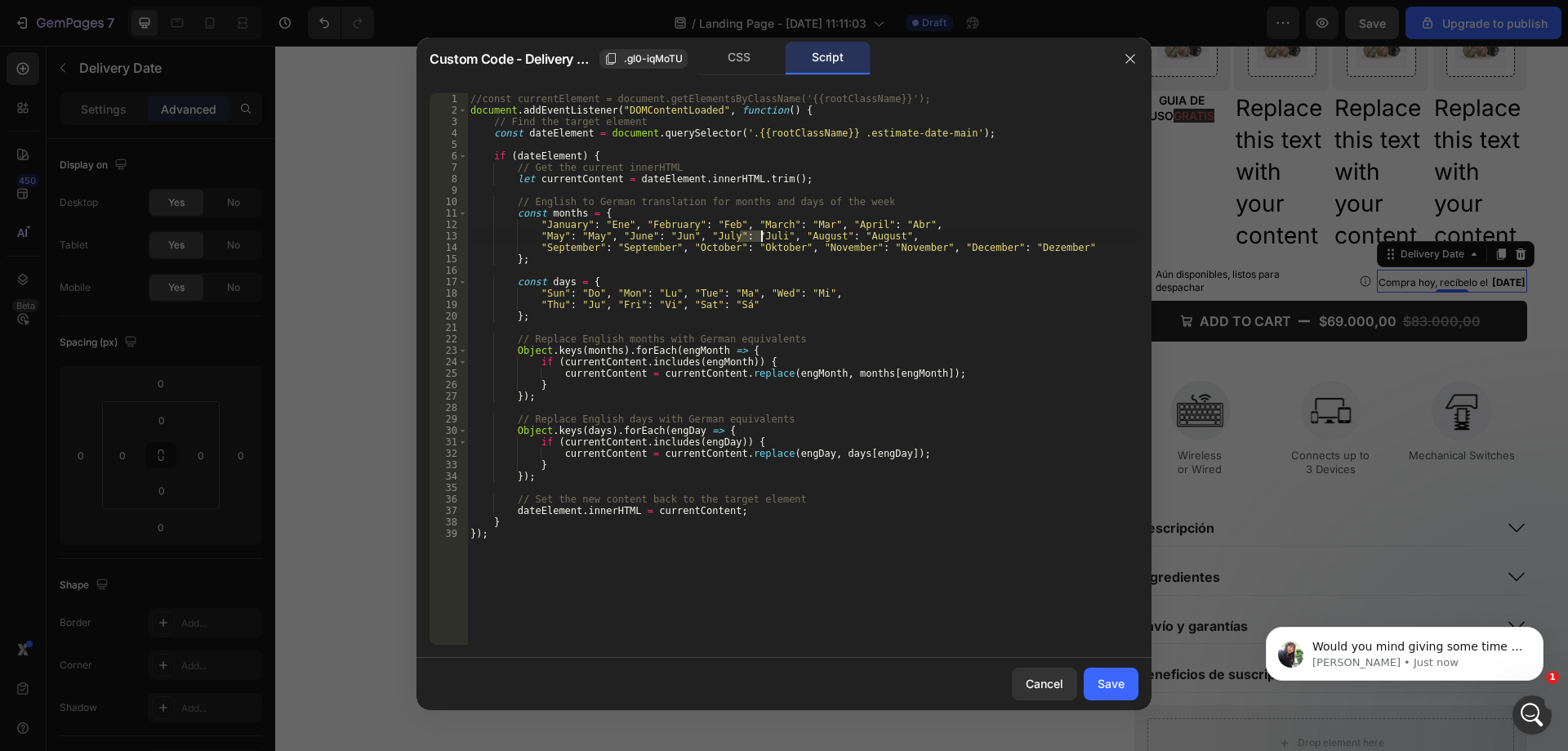
paste textarea
click at [843, 236] on div "//const currentElement = document.getElementsByClassName('{{rootClassName}}'); …" at bounding box center [803, 380] width 671 height 574
click at [845, 235] on div "//const currentElement = document.getElementsByClassName('{{rootClassName}}'); …" at bounding box center [803, 380] width 671 height 574
paste textarea "go"
click at [625, 247] on div "//const currentElement = document.getElementsByClassName('{{rootClassName}}'); …" at bounding box center [803, 380] width 671 height 574
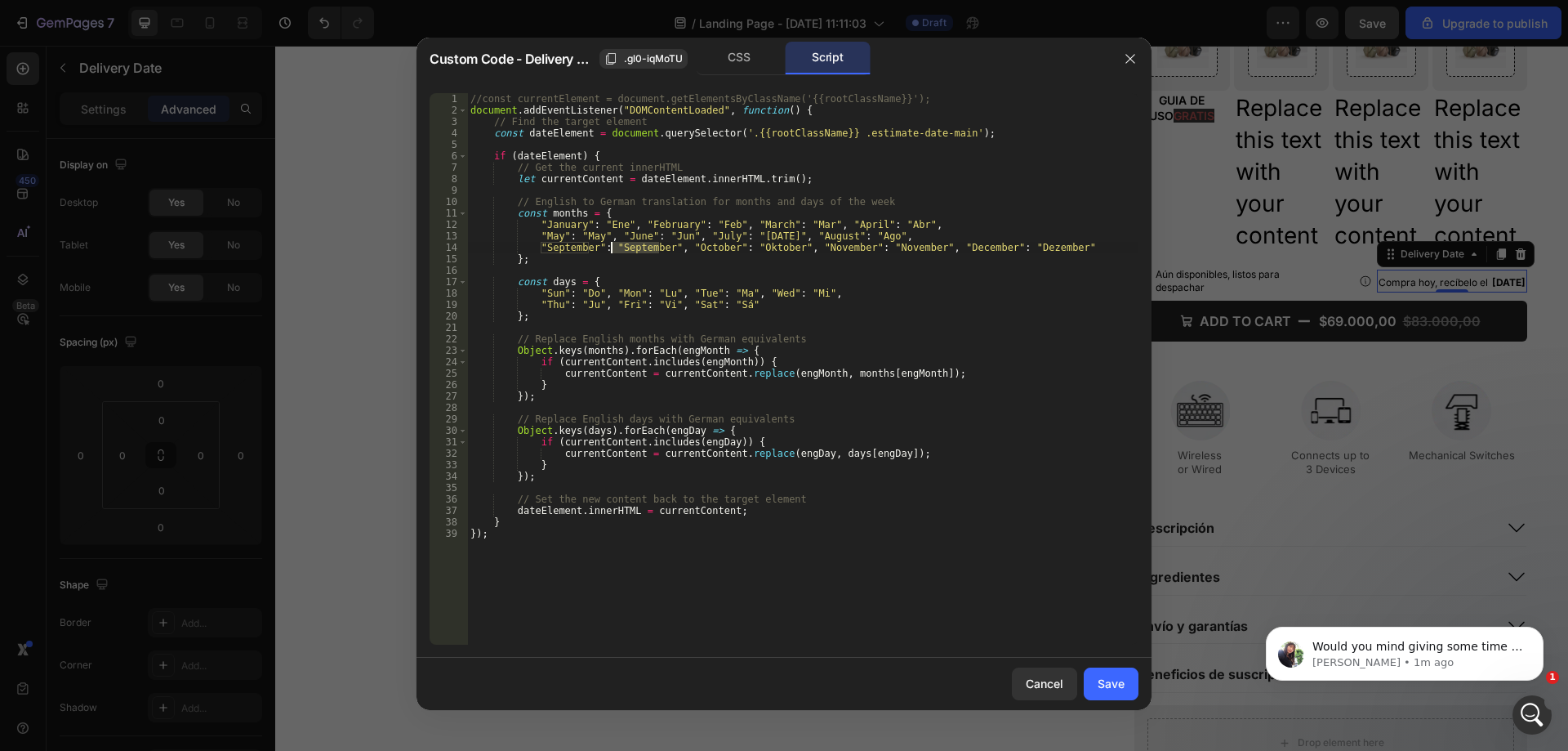
click at [625, 247] on div "//const currentElement = document.getElementsByClassName('{{rootClassName}}'); …" at bounding box center [803, 380] width 671 height 574
paste textarea
click at [782, 247] on div "//const currentElement = document.getElementsByClassName('{{rootClassName}}'); …" at bounding box center [803, 380] width 671 height 574
paste textarea "Oct"
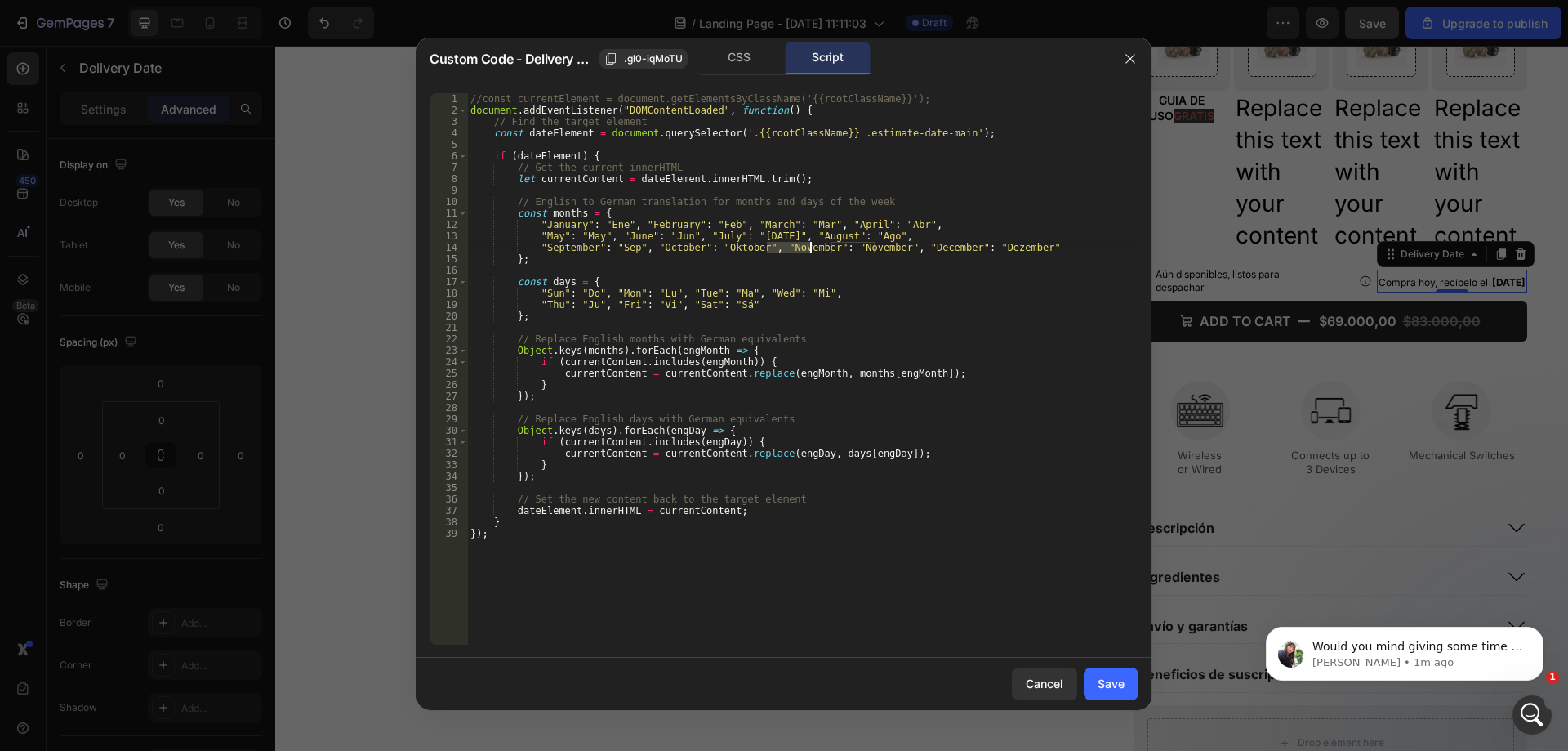
click at [723, 248] on div "//const currentElement = document.getElementsByClassName('{{rootClassName}}'); …" at bounding box center [803, 380] width 671 height 574
paste textarea "ct"
click at [840, 249] on div "//const currentElement = document.getElementsByClassName('{{rootClassName}}'); …" at bounding box center [803, 380] width 671 height 574
click at [840, 248] on div "//const currentElement = document.getElementsByClassName('{{rootClassName}}'); …" at bounding box center [803, 380] width 671 height 574
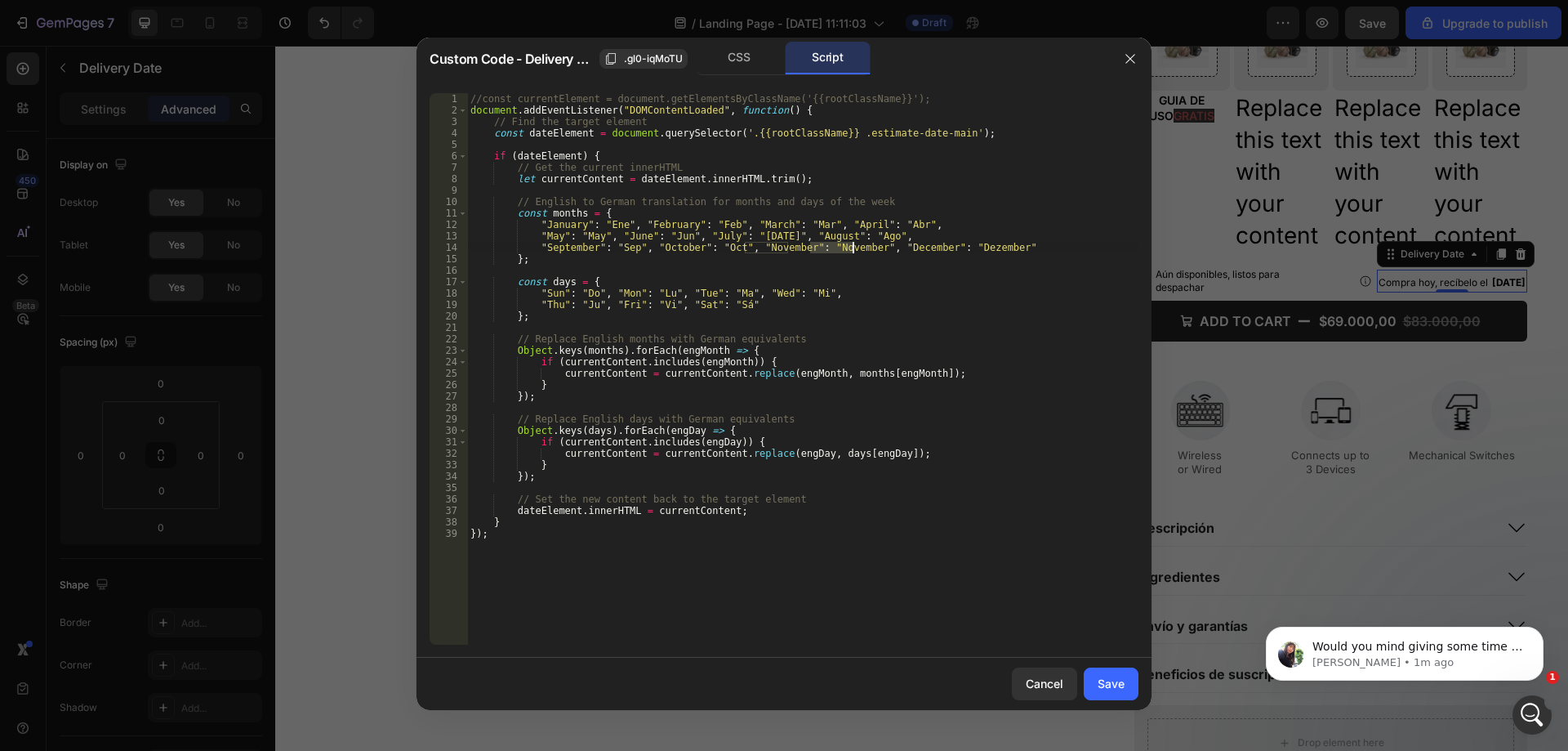
paste textarea
click at [930, 256] on div "//const currentElement = document.getElementsByClassName('{{rootClassName}}'); …" at bounding box center [803, 380] width 671 height 574
click at [929, 247] on div "//const currentElement = document.getElementsByClassName('{{rootClassName}}'); …" at bounding box center [803, 380] width 671 height 574
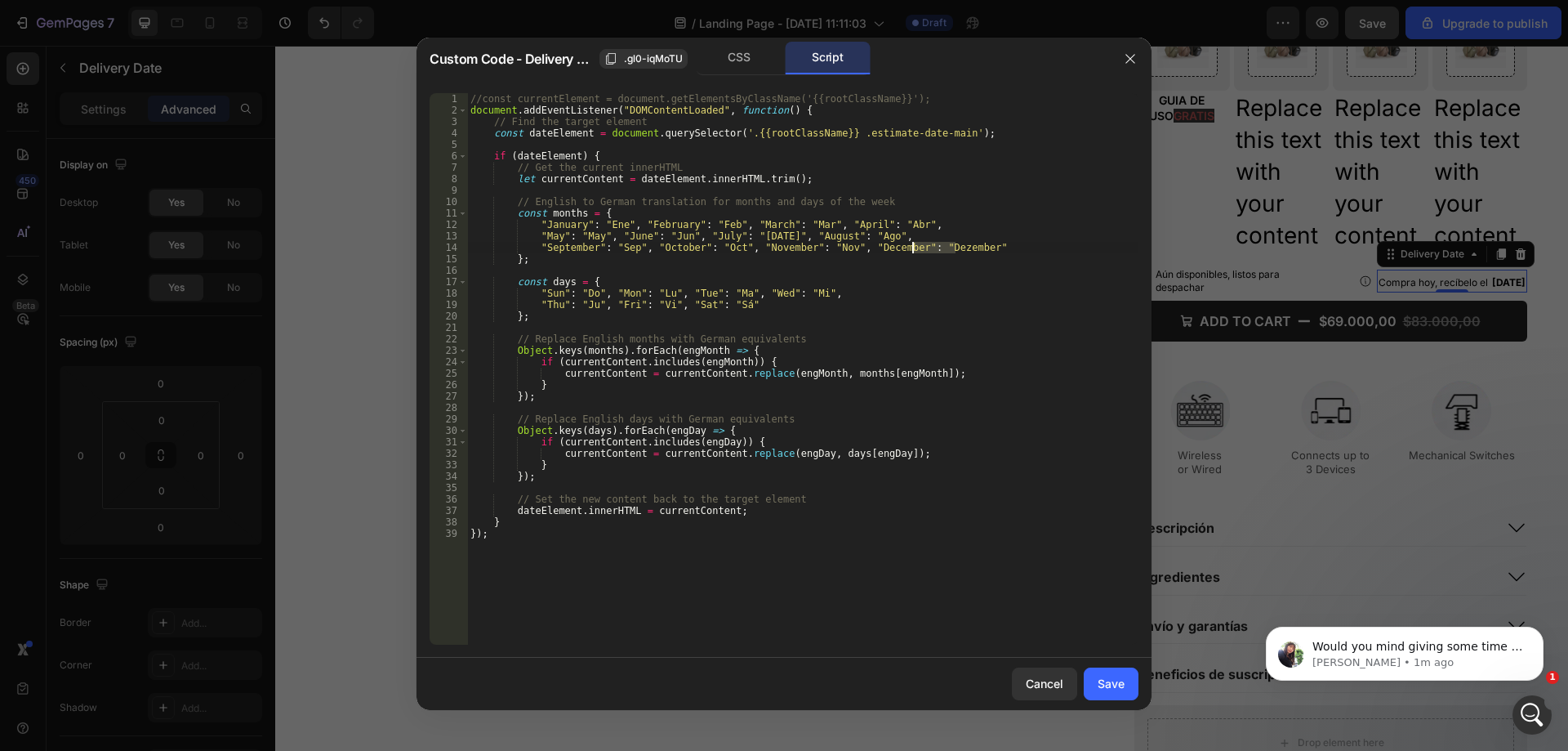
click at [929, 247] on div "//const currentElement = document.getElementsByClassName('{{rootClassName}}'); …" at bounding box center [803, 380] width 671 height 574
paste textarea "ic"
type textarea ""September": "Sep", "October": "Oct", "November": "Nov", "December": "Dic""
drag, startPoint x: 1099, startPoint y: 688, endPoint x: 1054, endPoint y: 53, distance: 636.6
click at [1099, 688] on div "Save" at bounding box center [1111, 683] width 27 height 17
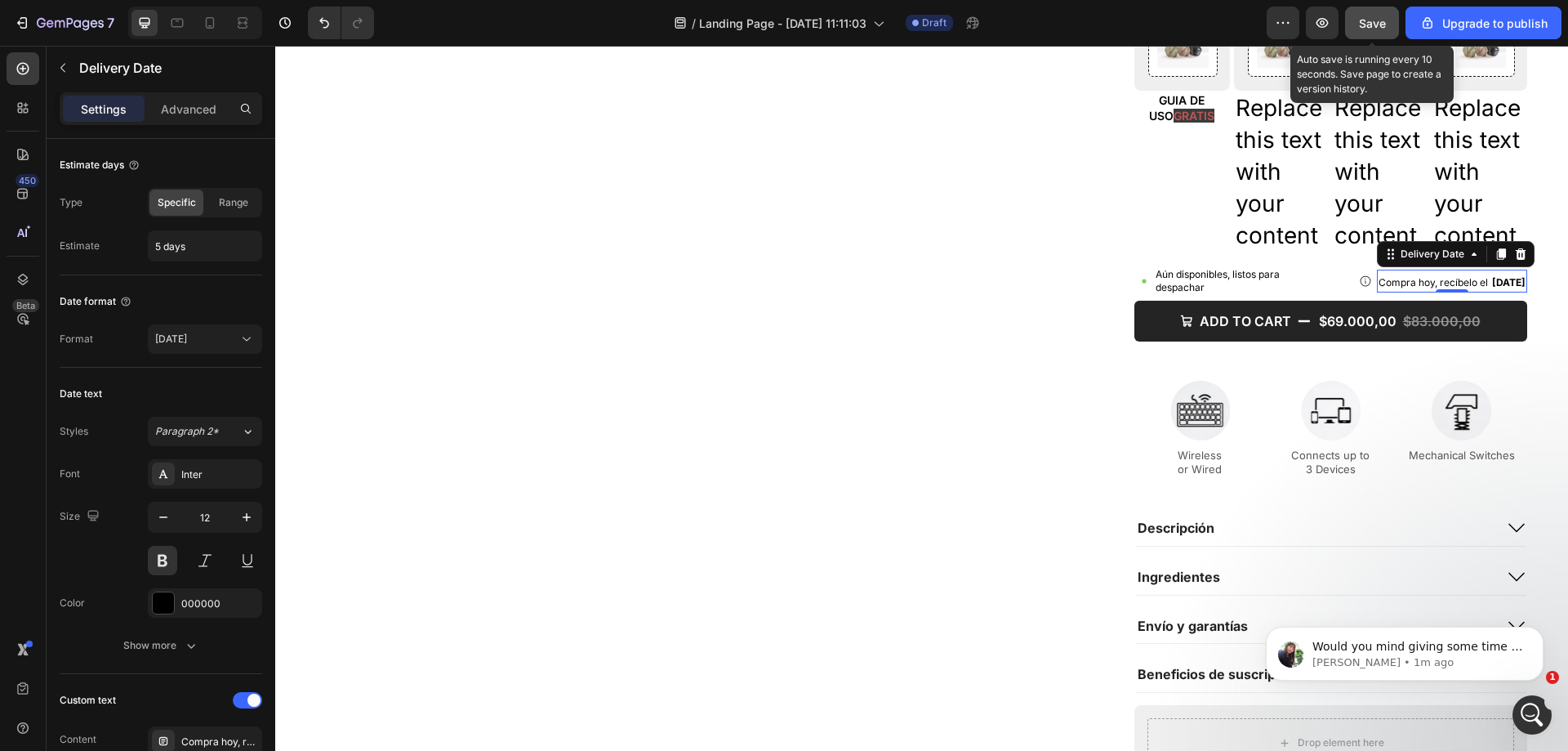
click at [1373, 25] on span "Save" at bounding box center [1373, 23] width 27 height 14
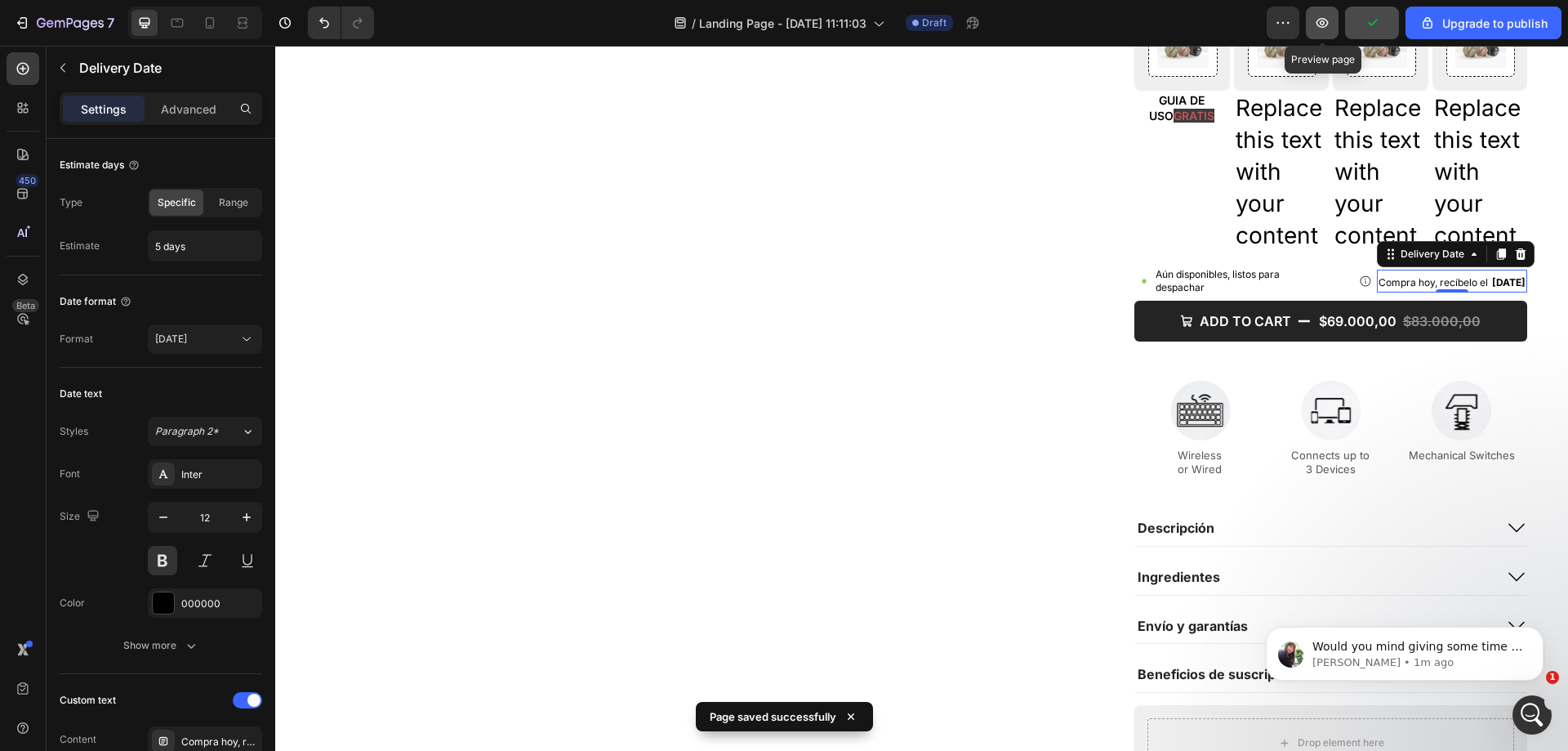
click at [1321, 22] on icon "button" at bounding box center [1323, 23] width 17 height 17
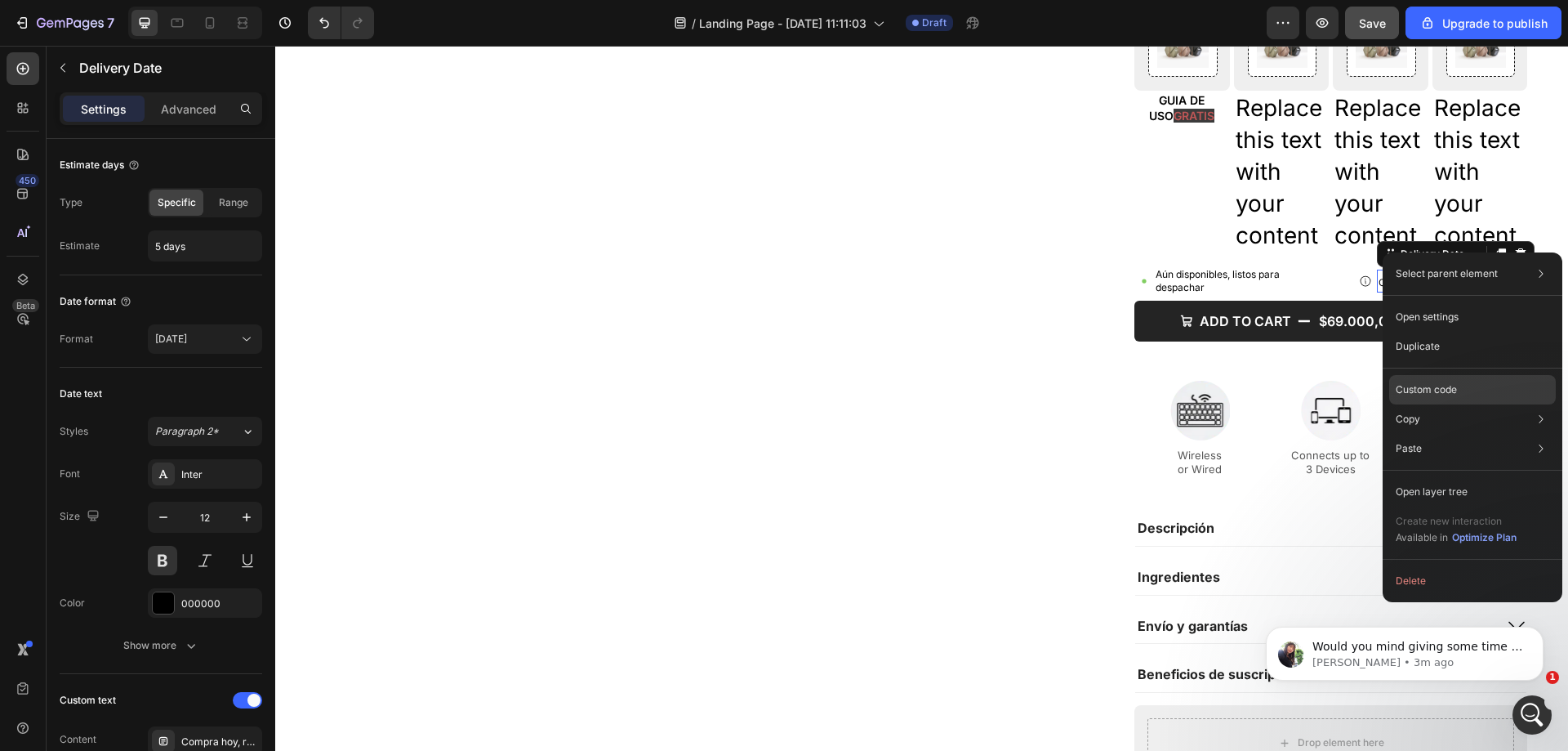
click at [1415, 395] on p "Custom code" at bounding box center [1427, 390] width 61 height 15
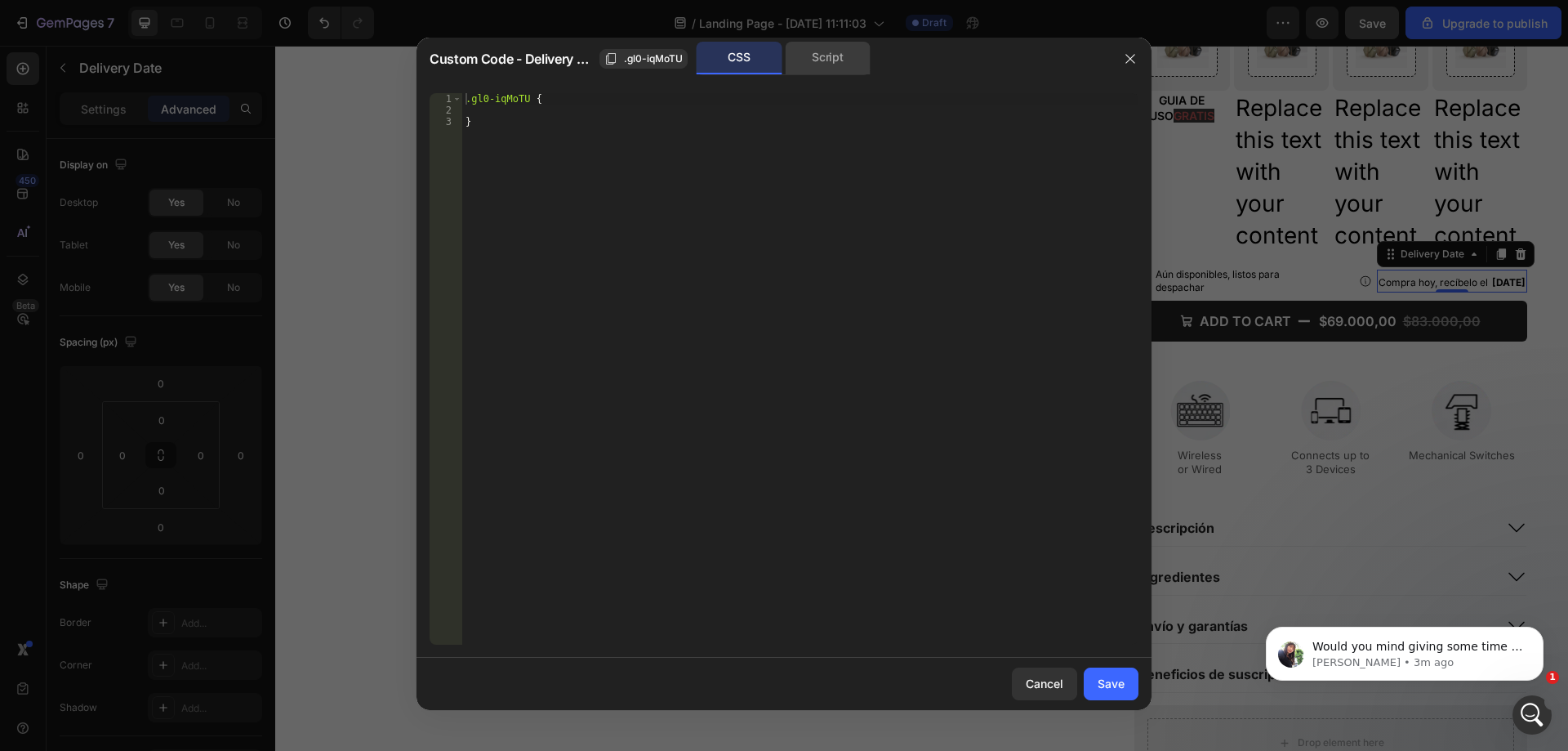
click at [821, 64] on div "Script" at bounding box center [827, 57] width 86 height 32
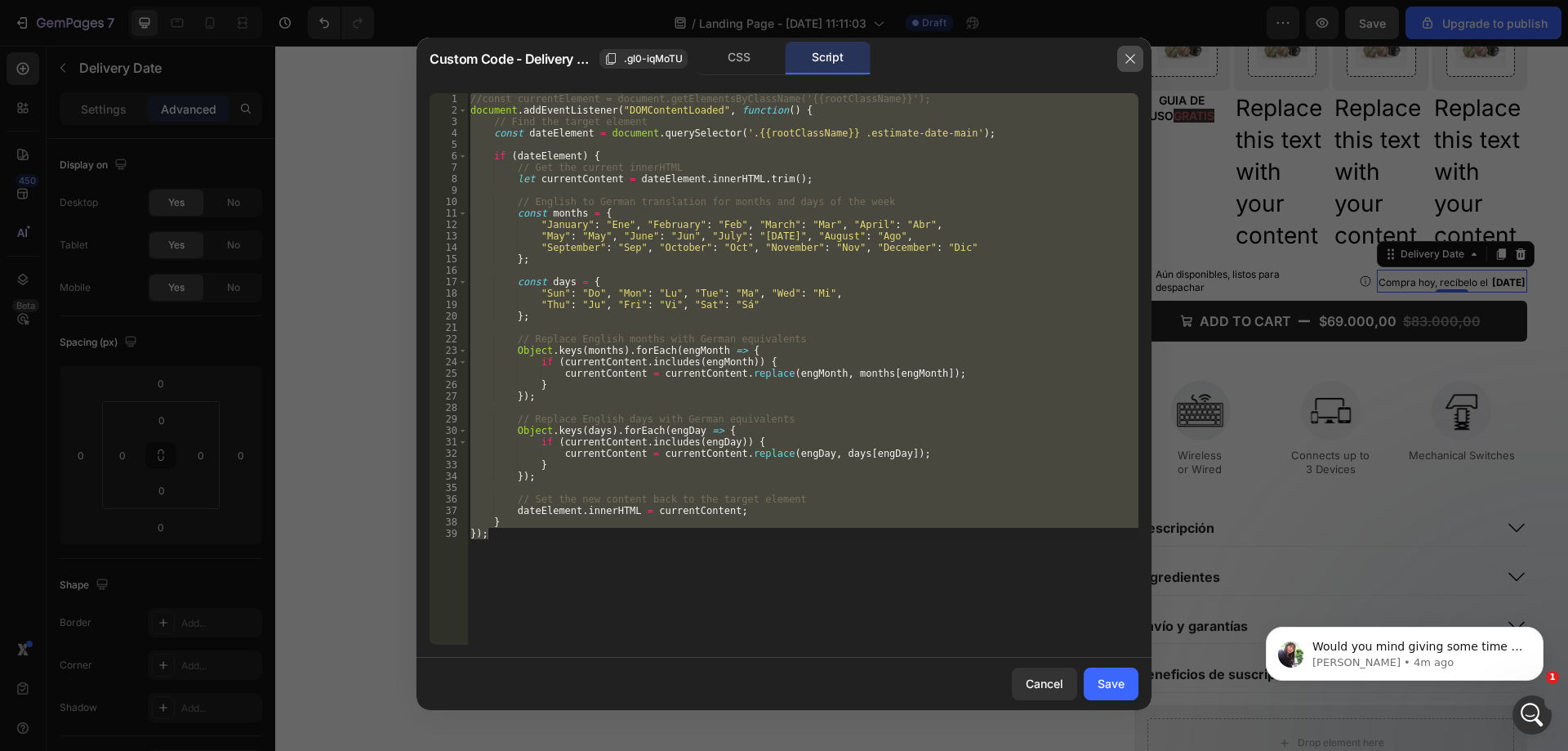
click at [1127, 54] on icon "button" at bounding box center [1130, 59] width 13 height 13
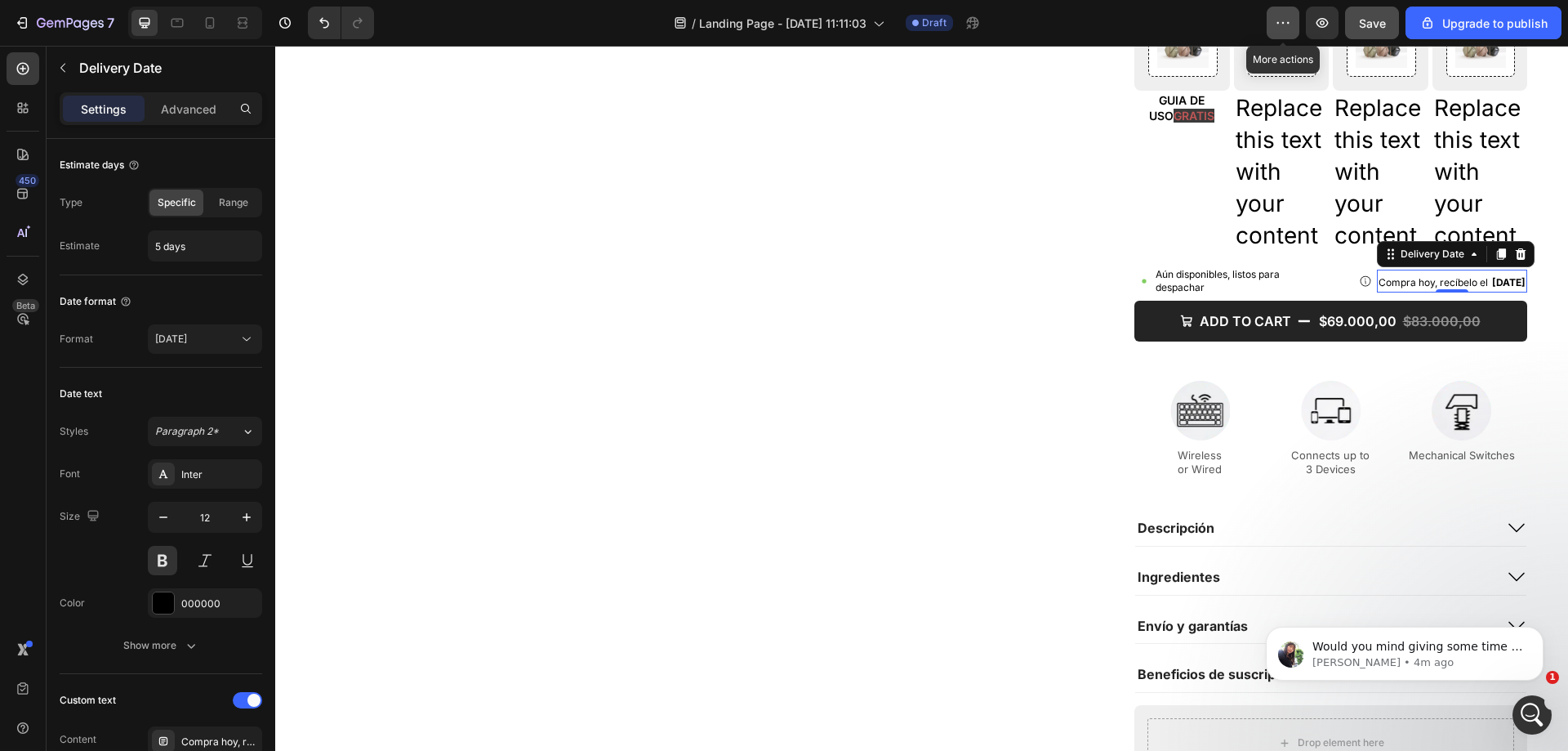
drag, startPoint x: 1268, startPoint y: 18, endPoint x: 1268, endPoint y: 32, distance: 14.0
click at [1268, 19] on button "button" at bounding box center [1283, 22] width 32 height 32
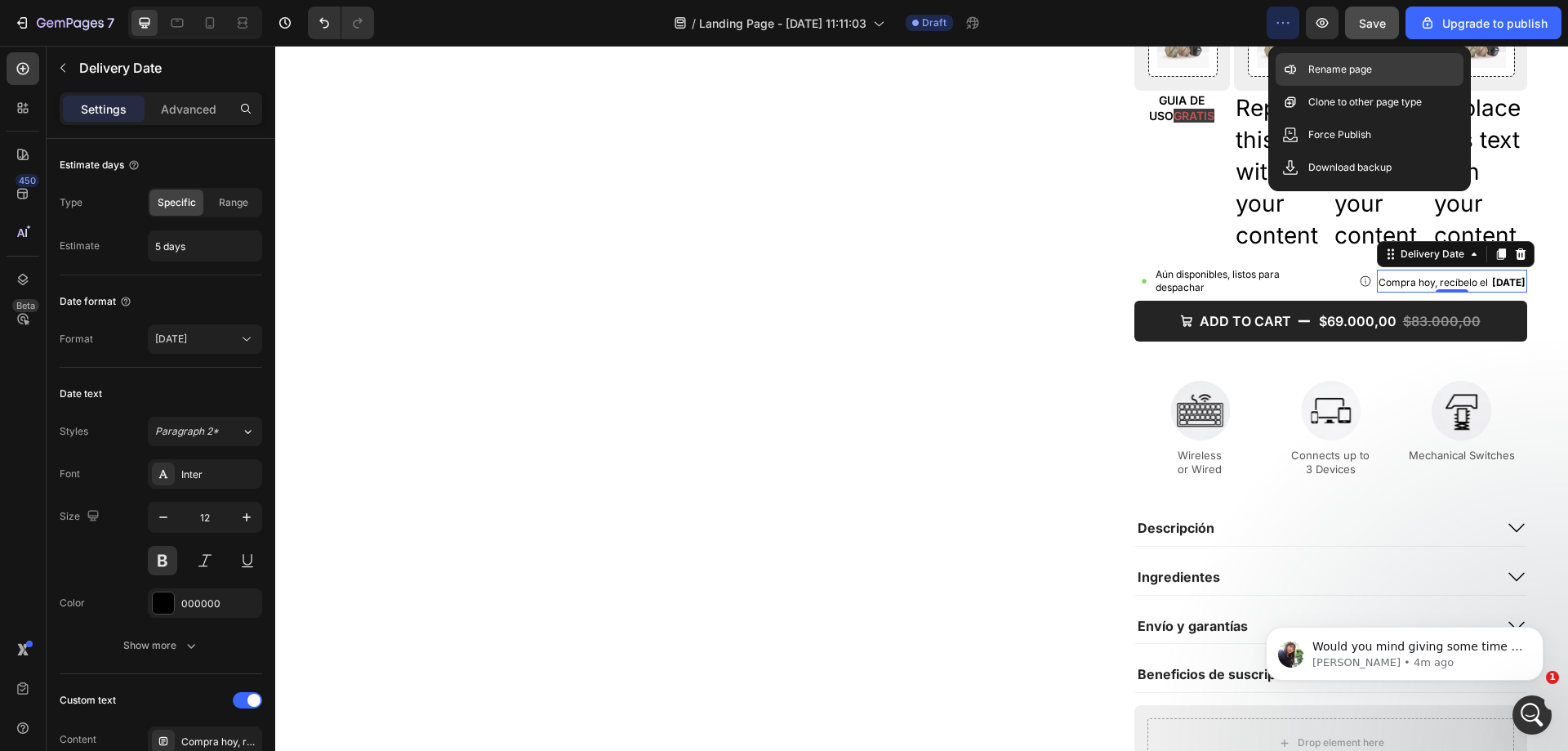
click at [1307, 86] on div "Rename page" at bounding box center [1370, 101] width 188 height 32
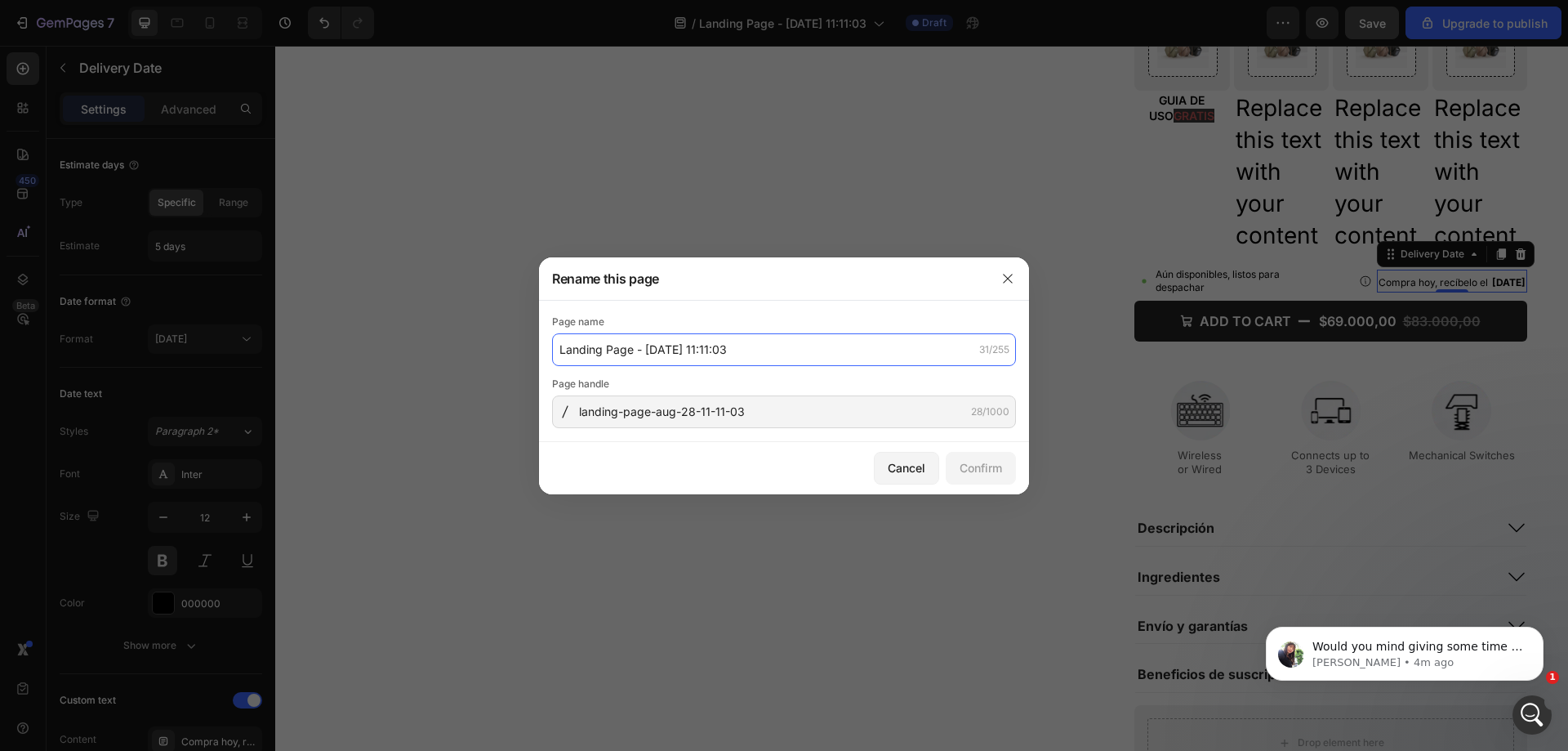
click at [614, 353] on input "Landing Page - [DATE] 11:11:03" at bounding box center [784, 349] width 464 height 32
click at [689, 350] on input "[[PERSON_NAME] GP] Delivery Date customize" at bounding box center [784, 349] width 464 height 32
click at [612, 351] on input "[[PERSON_NAME] GP] Delivery Date" at bounding box center [784, 349] width 464 height 32
paste input "customize"
type input "[[PERSON_NAME] GP] customize Delivery Date"
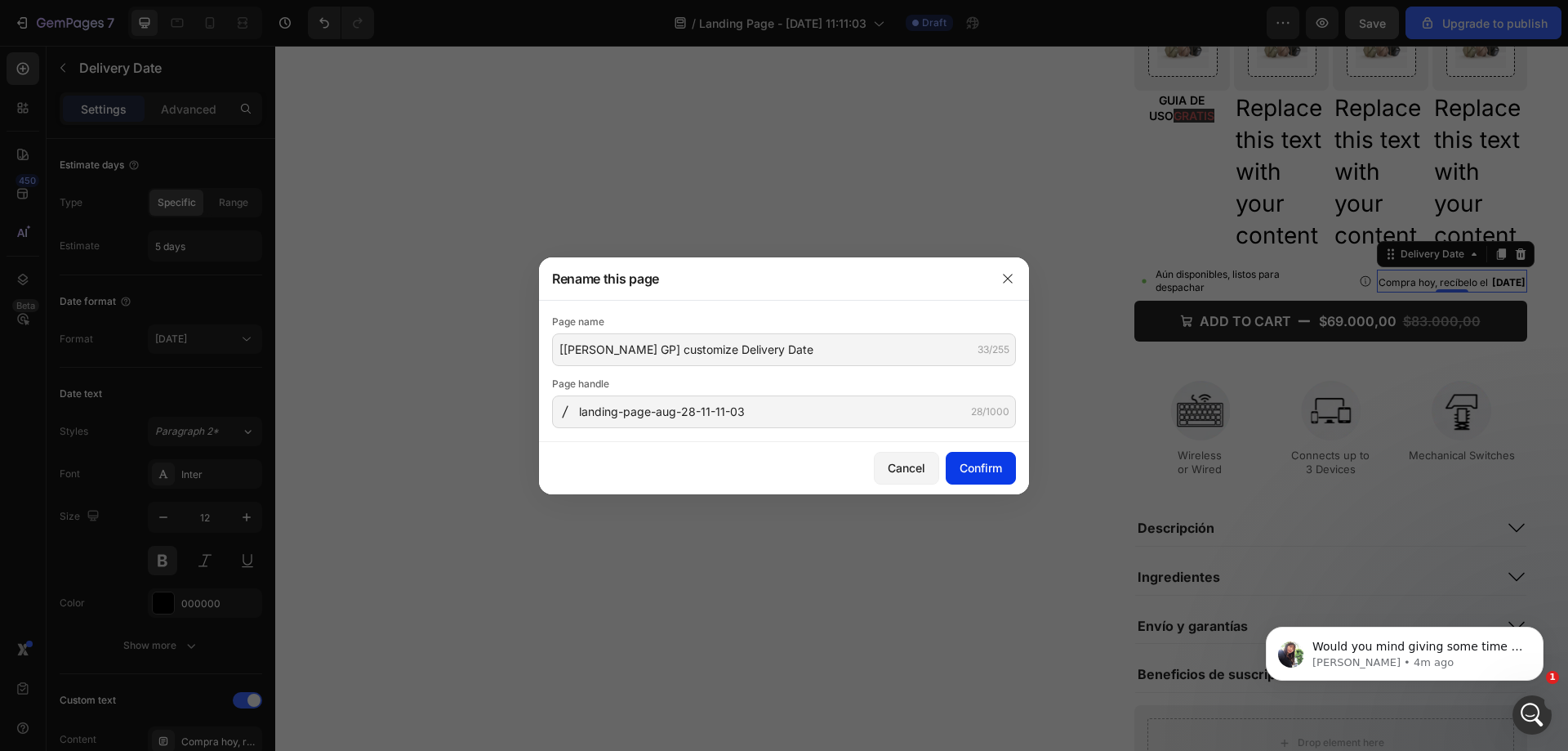
click at [962, 473] on div "Confirm" at bounding box center [981, 468] width 42 height 17
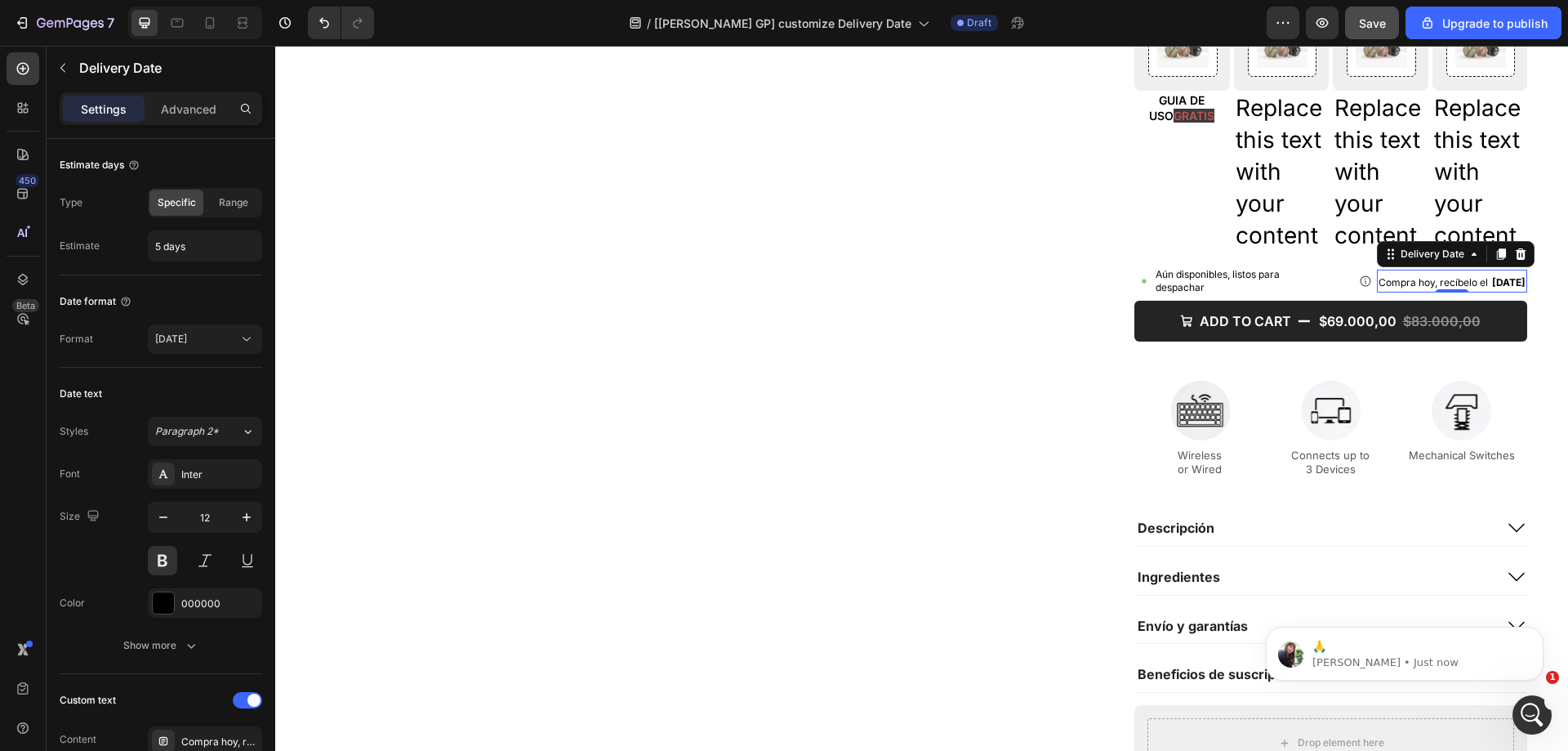
scroll to position [0, 0]
